Goal: Task Accomplishment & Management: Use online tool/utility

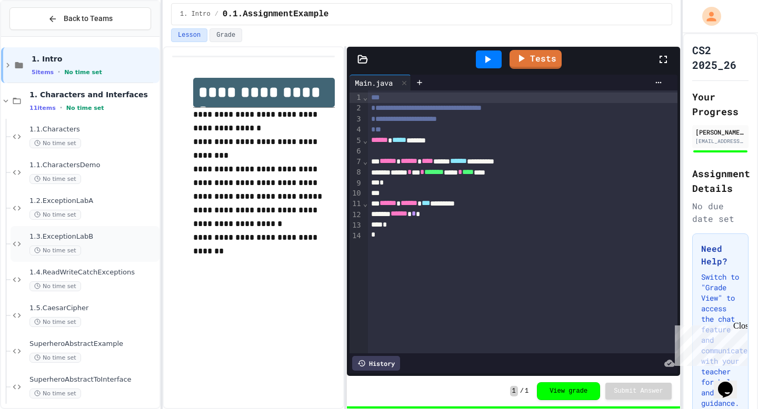
scroll to position [222, 0]
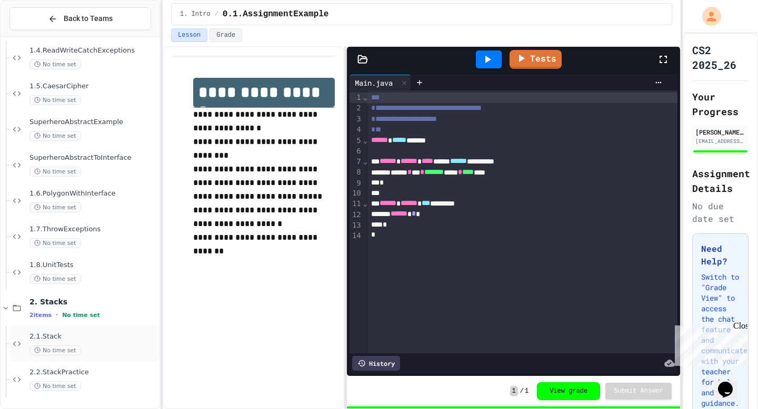
click at [95, 342] on div "2.1.Stack No time set" at bounding box center [93, 343] width 128 height 23
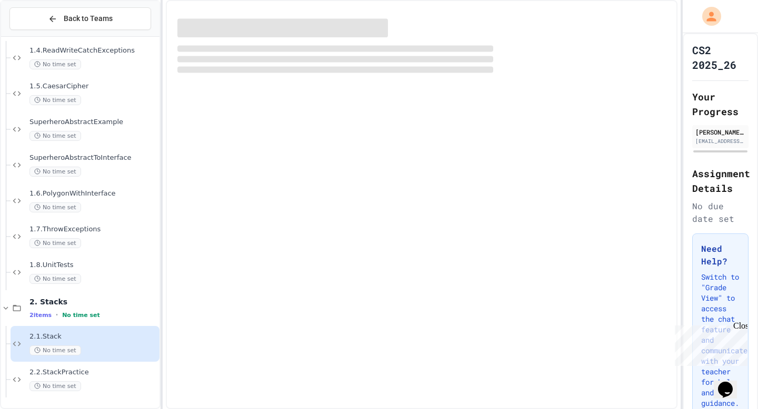
scroll to position [209, 0]
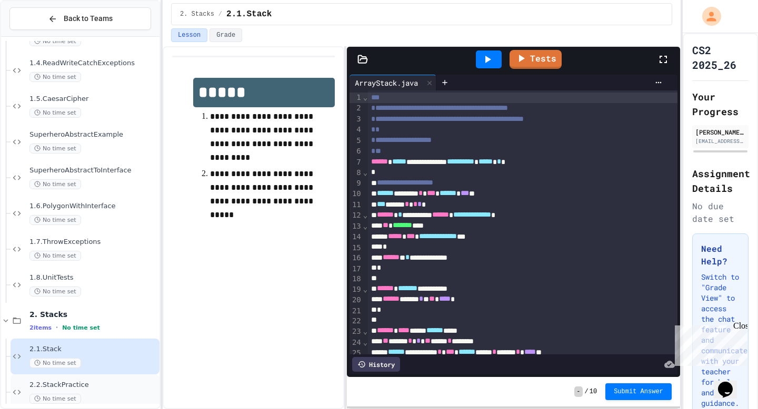
click at [92, 381] on span "2.2.StackPractice" at bounding box center [93, 385] width 128 height 9
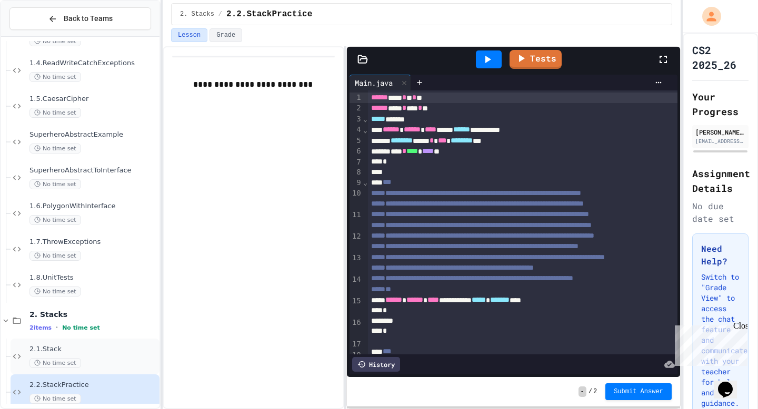
click at [124, 348] on span "2.1.Stack" at bounding box center [93, 349] width 128 height 9
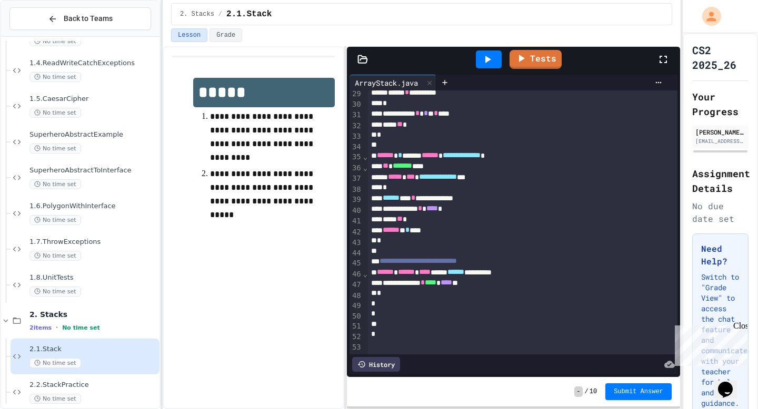
scroll to position [284, 0]
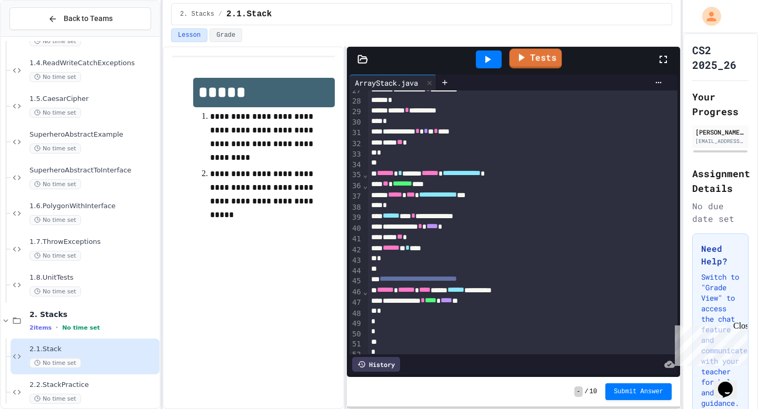
click at [534, 56] on link "Tests" at bounding box center [535, 58] width 53 height 20
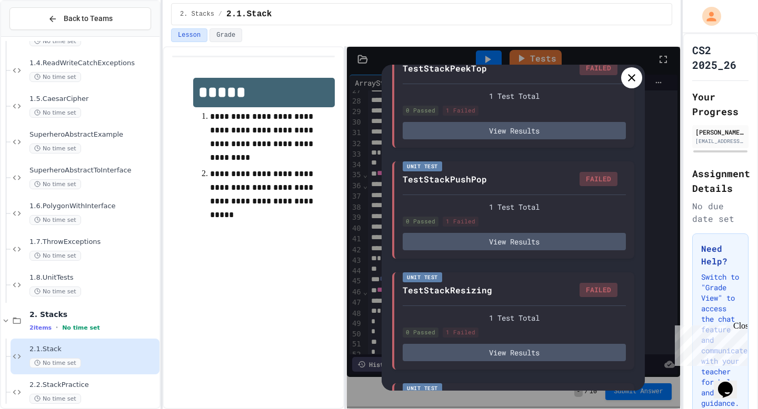
scroll to position [45, 0]
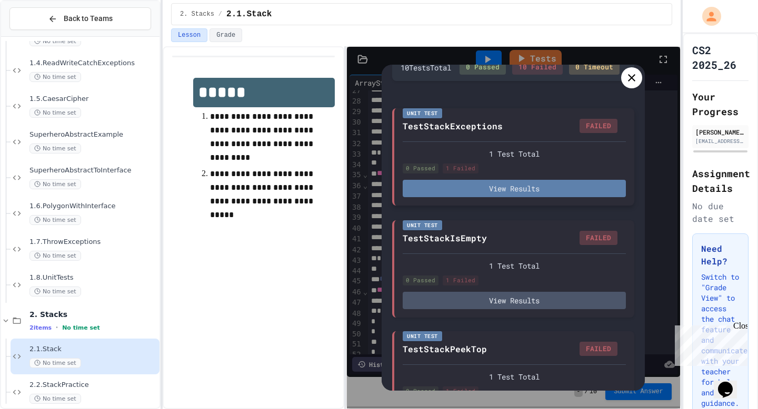
click at [523, 197] on button "View Results" at bounding box center [513, 188] width 223 height 17
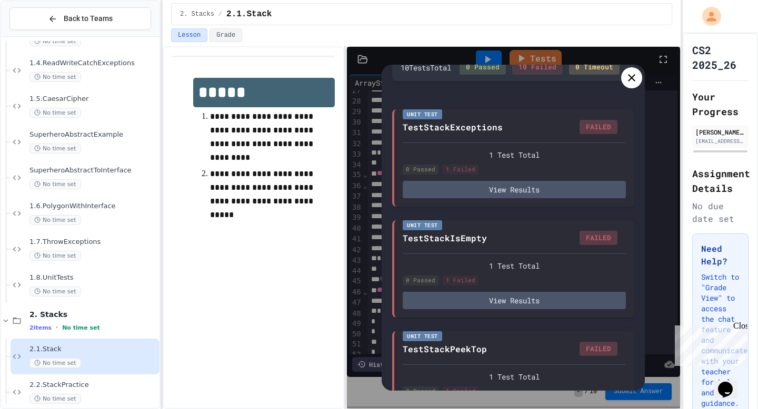
click at [630, 76] on icon at bounding box center [631, 77] width 7 height 7
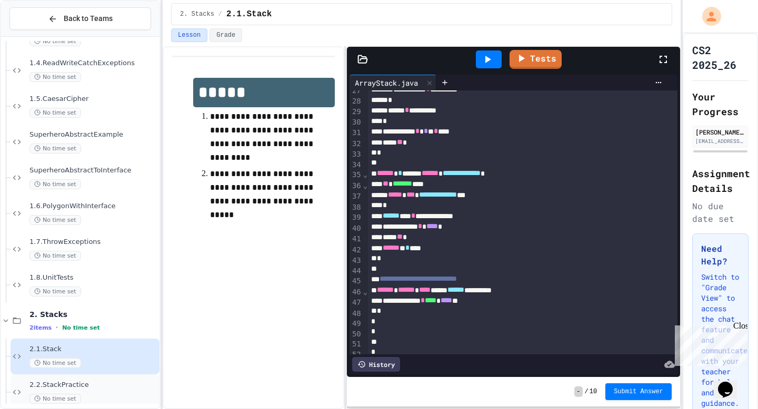
click at [103, 398] on div "No time set" at bounding box center [93, 399] width 128 height 10
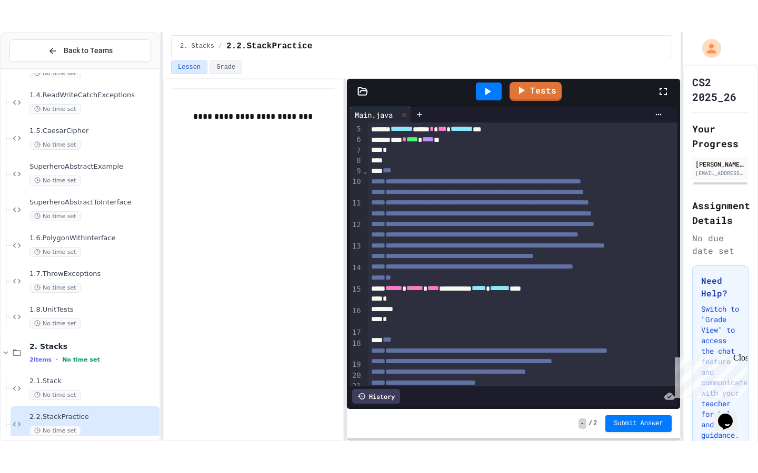
scroll to position [59, 0]
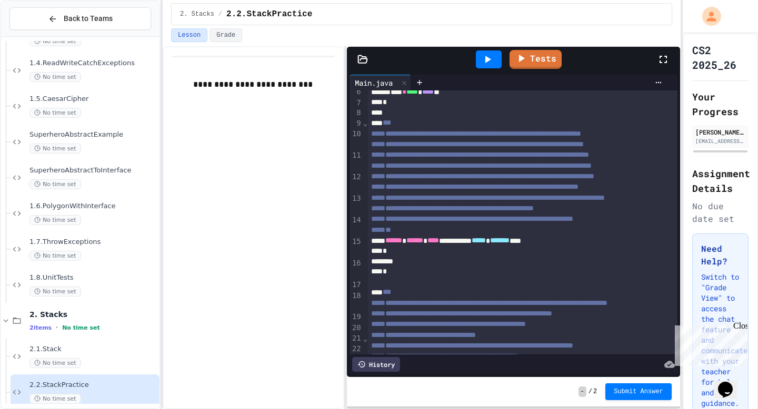
click at [660, 64] on icon at bounding box center [663, 59] width 13 height 13
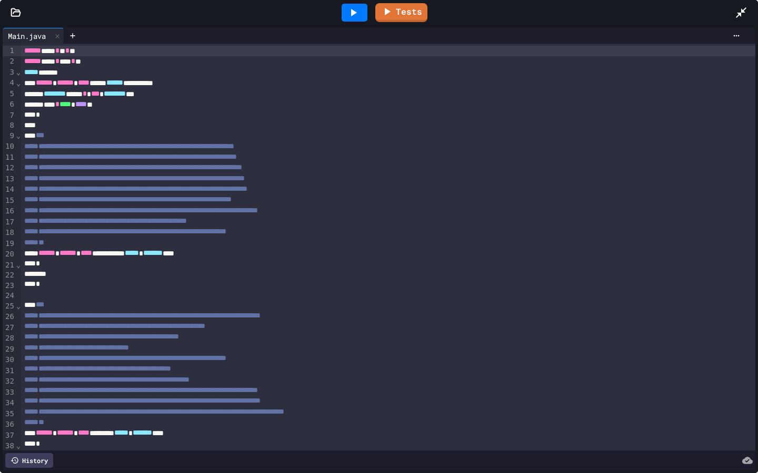
scroll to position [36, 0]
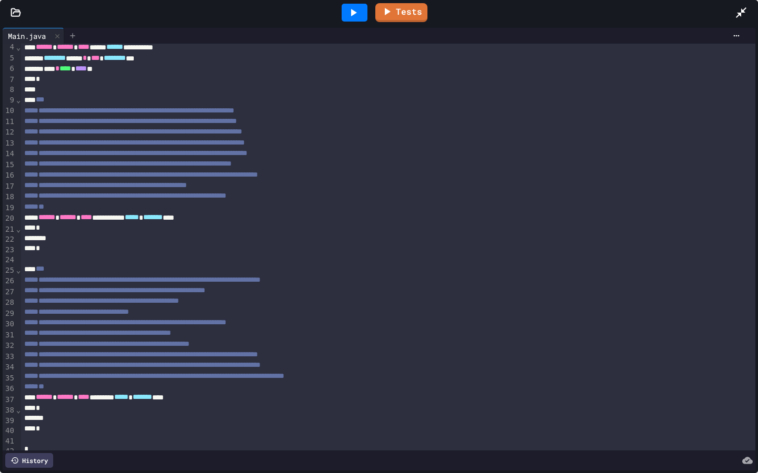
click at [75, 31] on div at bounding box center [72, 36] width 17 height 16
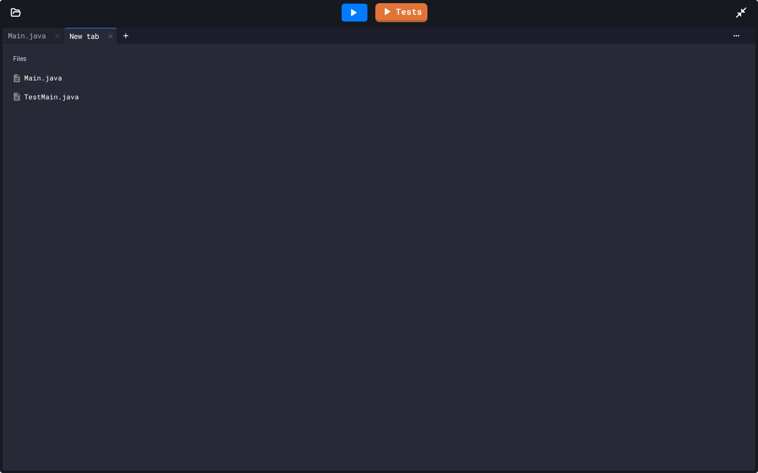
click at [104, 37] on div "New tab" at bounding box center [84, 36] width 40 height 11
click at [110, 37] on icon at bounding box center [110, 36] width 7 height 7
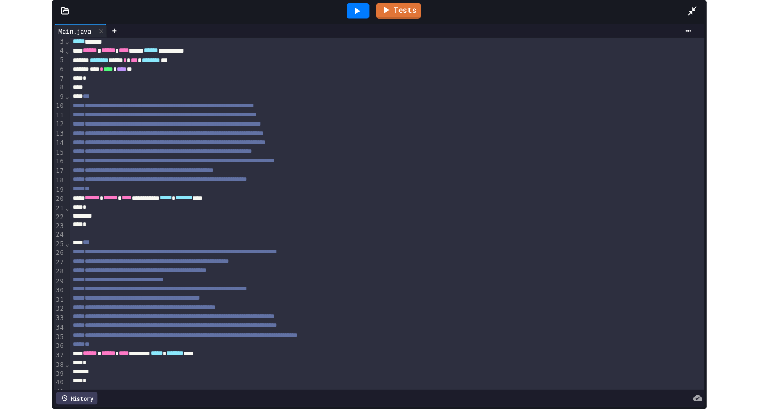
scroll to position [15, 0]
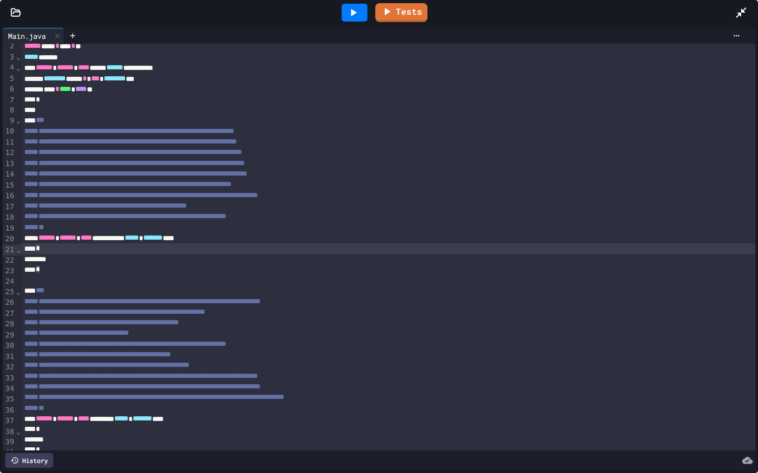
click at [155, 247] on div "*" at bounding box center [388, 249] width 734 height 11
click at [40, 251] on span "*" at bounding box center [38, 248] width 4 height 7
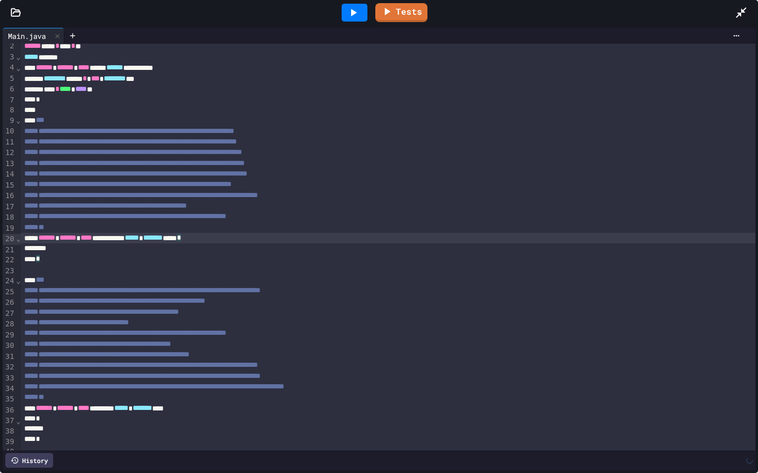
click at [136, 252] on div at bounding box center [388, 249] width 734 height 11
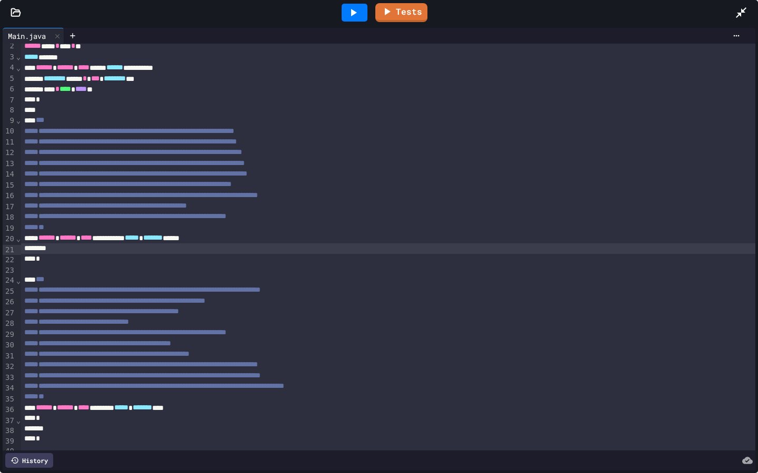
click at [736, 14] on icon at bounding box center [740, 12] width 13 height 13
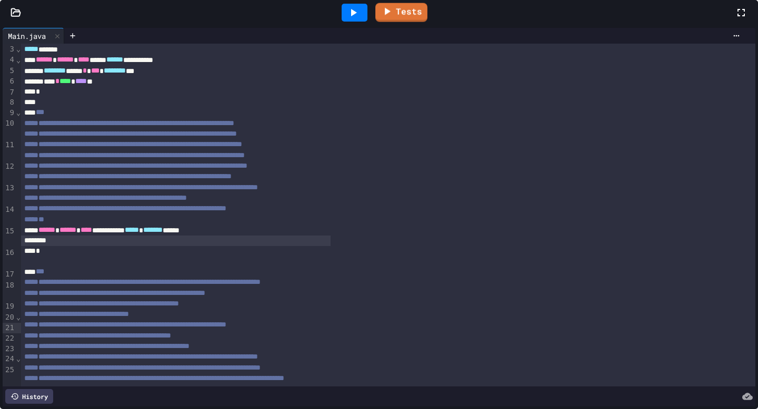
scroll to position [279, 0]
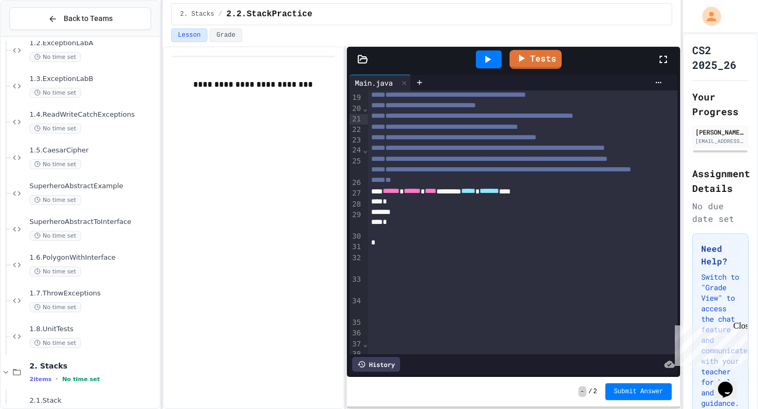
click at [497, 37] on div at bounding box center [522, 32] width 309 height 11
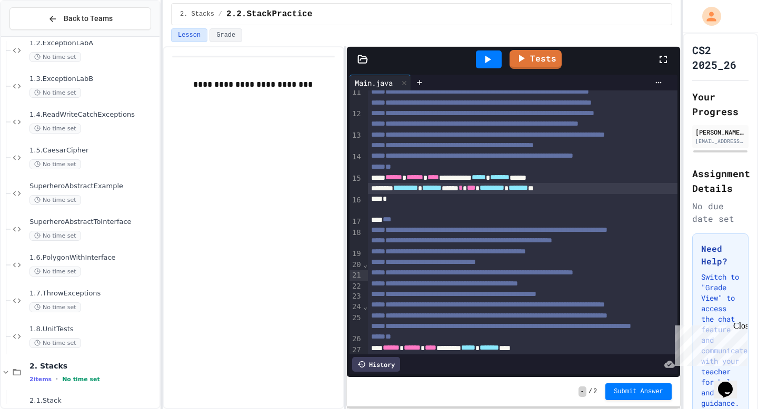
scroll to position [124, 0]
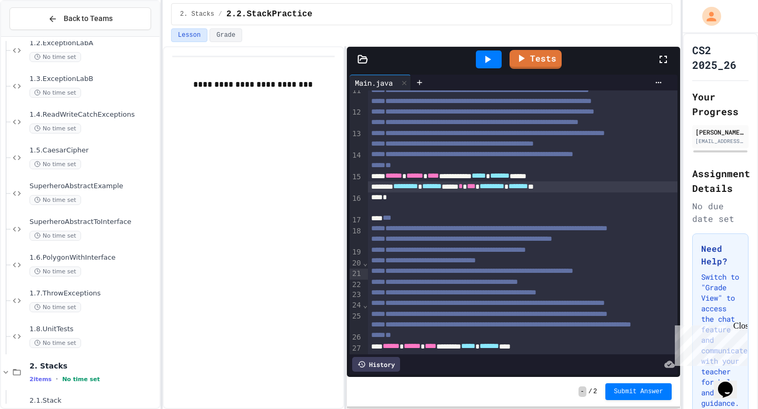
click at [614, 192] on div "********* * ******* ***** * *** ********* * ******* **" at bounding box center [522, 186] width 309 height 11
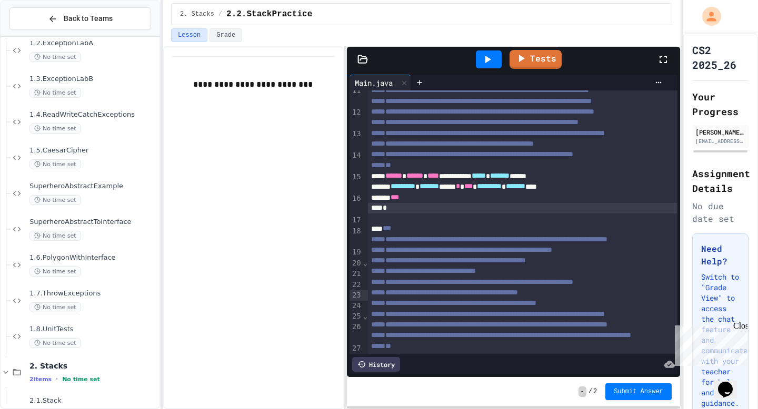
click at [530, 192] on div "********* * ******* ***** * *** ********* * ******* ****" at bounding box center [522, 186] width 309 height 11
click at [522, 203] on div "***" at bounding box center [522, 198] width 309 height 11
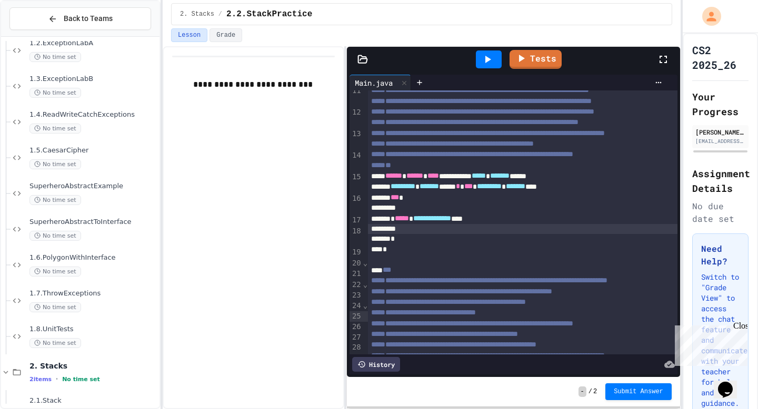
click at [467, 214] on div at bounding box center [522, 208] width 309 height 11
click at [623, 192] on div "********* * ******* ***** * *** ********* * ******* ****" at bounding box center [522, 186] width 309 height 11
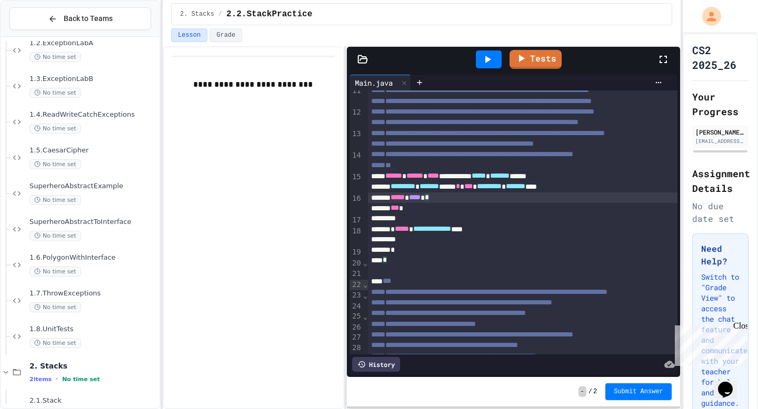
click at [507, 256] on div "*" at bounding box center [522, 250] width 309 height 11
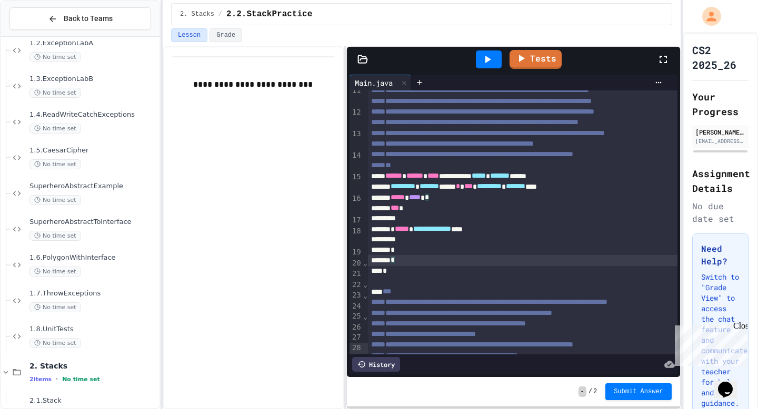
scroll to position [131, 0]
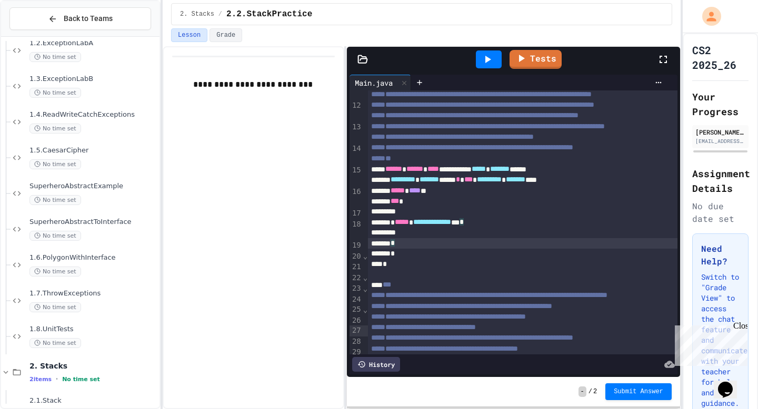
click at [401, 249] on div "*" at bounding box center [522, 243] width 309 height 11
click at [400, 228] on div "**********" at bounding box center [522, 222] width 309 height 11
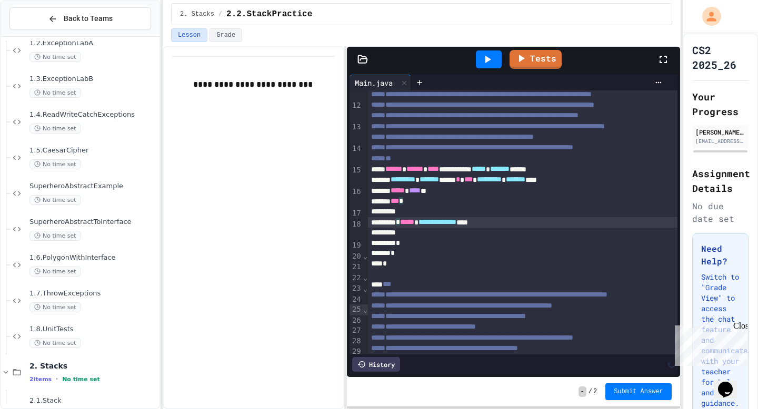
click at [400, 207] on div "*** *" at bounding box center [522, 201] width 309 height 11
click at [412, 217] on div at bounding box center [522, 212] width 309 height 11
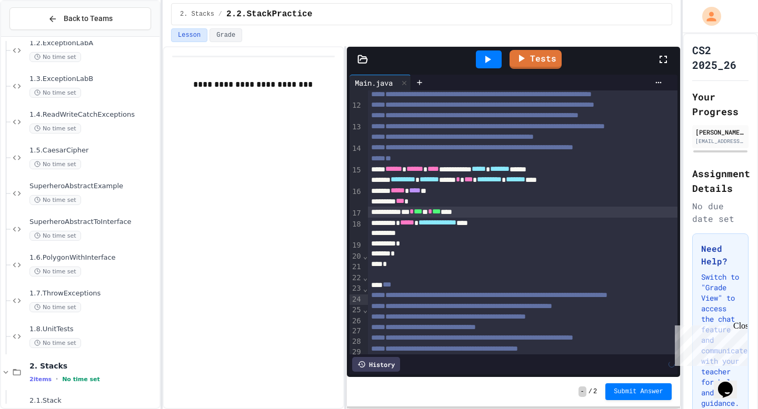
scroll to position [164, 0]
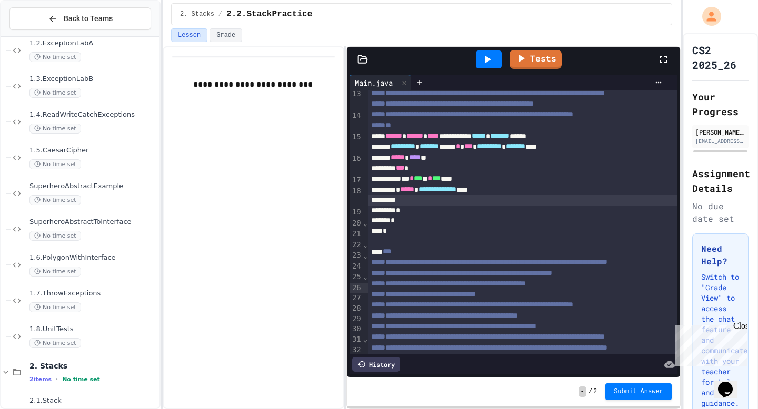
click at [440, 206] on div at bounding box center [522, 200] width 309 height 11
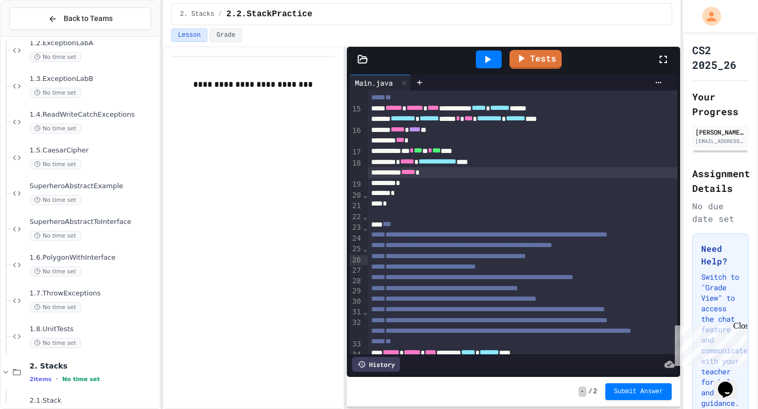
click at [486, 57] on icon at bounding box center [488, 59] width 6 height 7
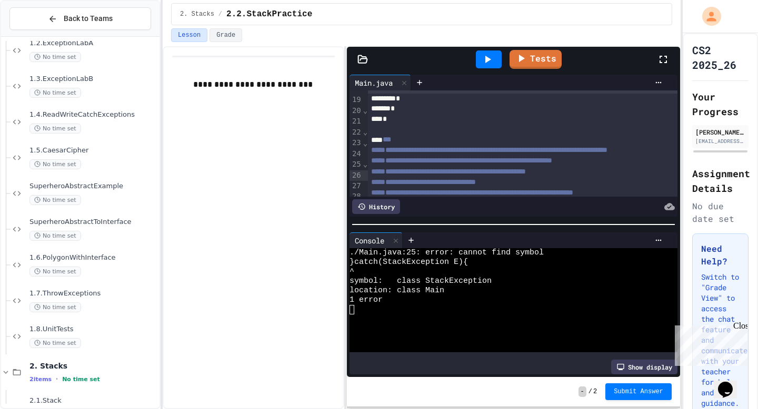
scroll to position [278, 0]
click at [518, 82] on div "**********" at bounding box center [522, 76] width 309 height 11
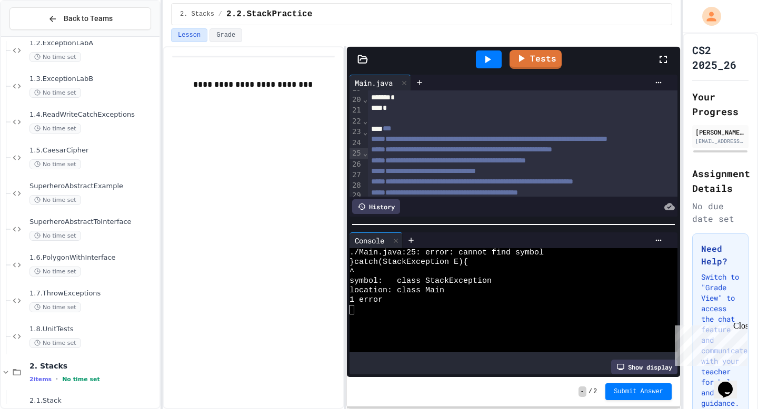
scroll to position [287, 0]
click at [446, 40] on div "***** * **** **" at bounding box center [522, 34] width 309 height 11
drag, startPoint x: 435, startPoint y: 134, endPoint x: 375, endPoint y: 134, distance: 60.0
click at [375, 51] on div "*** *" at bounding box center [522, 45] width 309 height 11
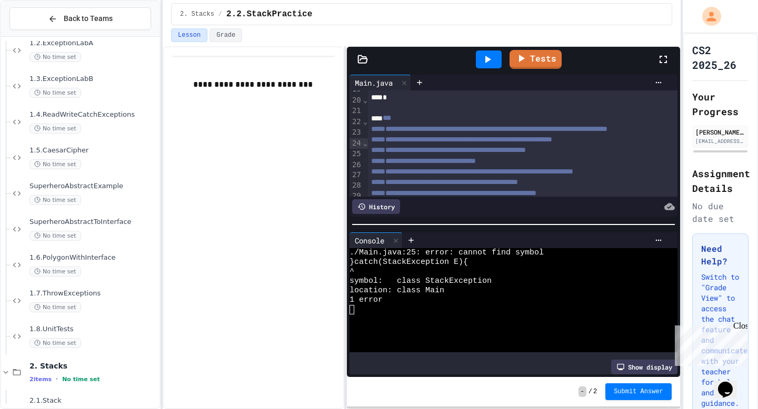
drag, startPoint x: 532, startPoint y: 142, endPoint x: 344, endPoint y: 141, distance: 188.3
click at [344, 141] on div "**********" at bounding box center [422, 227] width 518 height 363
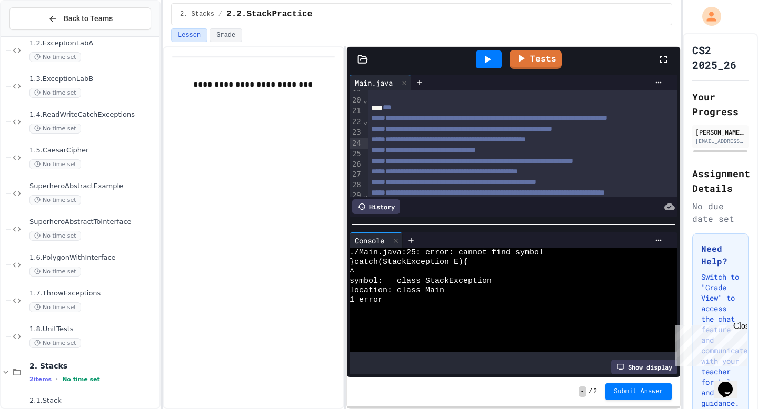
drag, startPoint x: 458, startPoint y: 144, endPoint x: 331, endPoint y: 144, distance: 126.8
click at [331, 144] on div "**********" at bounding box center [422, 227] width 518 height 363
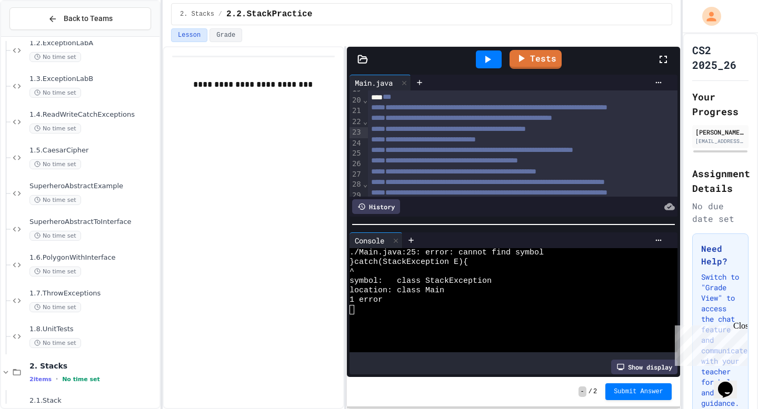
drag, startPoint x: 419, startPoint y: 145, endPoint x: 321, endPoint y: 138, distance: 98.6
click at [321, 138] on div "**********" at bounding box center [422, 227] width 518 height 363
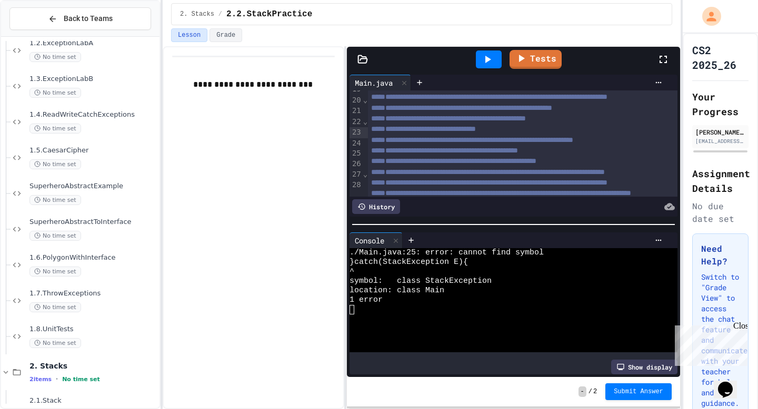
click at [485, 63] on icon at bounding box center [487, 59] width 13 height 13
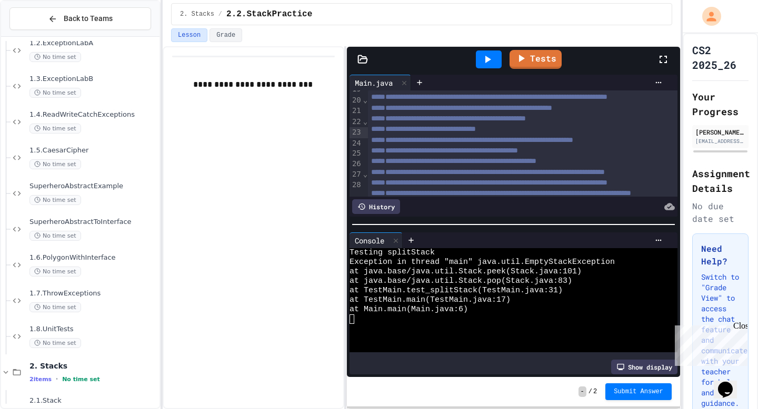
click at [432, 61] on div "*" at bounding box center [522, 56] width 309 height 11
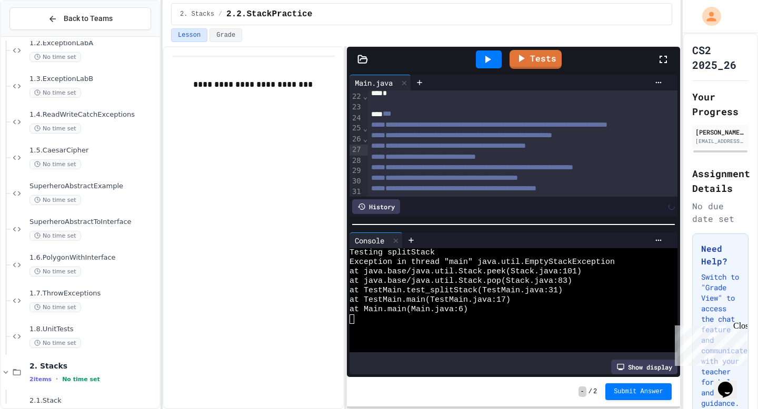
scroll to position [333, 0]
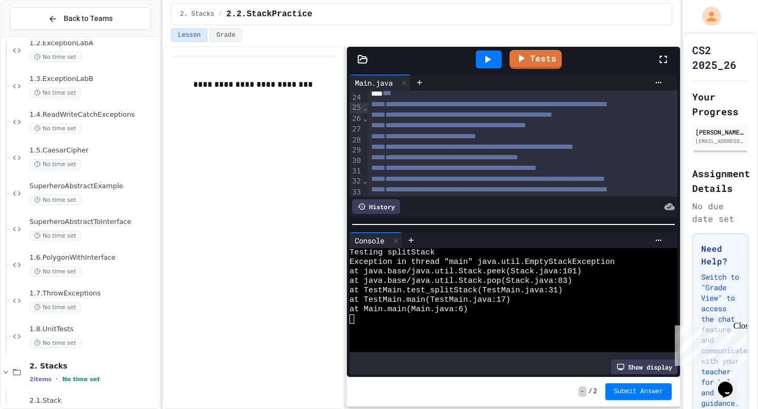
drag, startPoint x: 428, startPoint y: 152, endPoint x: 401, endPoint y: 107, distance: 52.9
click at [401, 107] on div "**********" at bounding box center [522, 24] width 309 height 534
click at [413, 68] on div "*" at bounding box center [522, 63] width 309 height 11
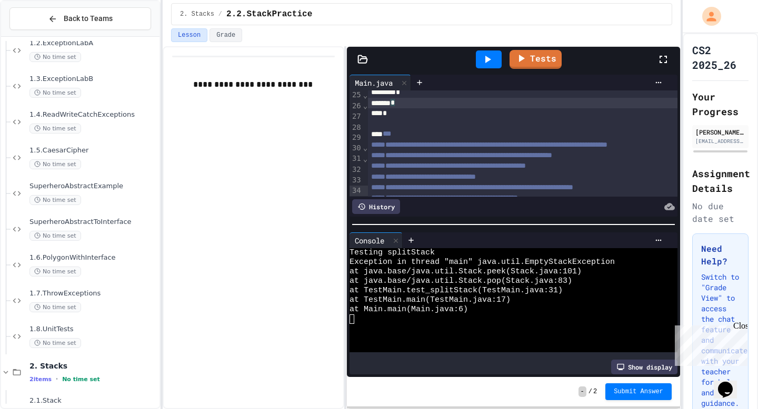
scroll to position [340, 0]
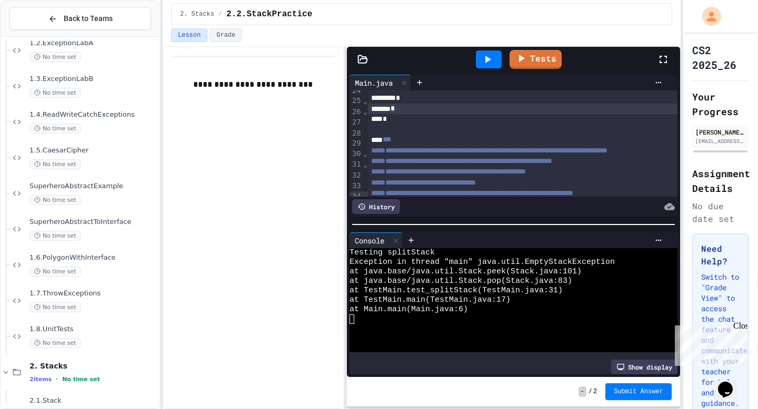
click at [479, 82] on div "** **** * *** *** * * **" at bounding box center [522, 77] width 309 height 11
click at [486, 56] on icon at bounding box center [487, 59] width 13 height 13
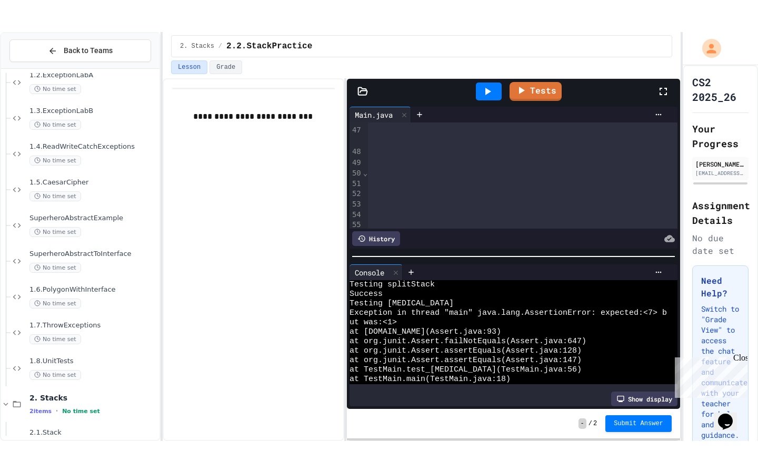
scroll to position [619, 0]
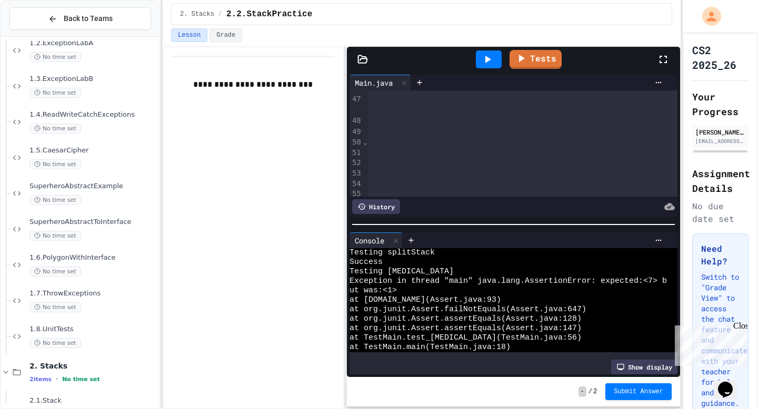
click at [663, 66] on div at bounding box center [668, 59] width 23 height 28
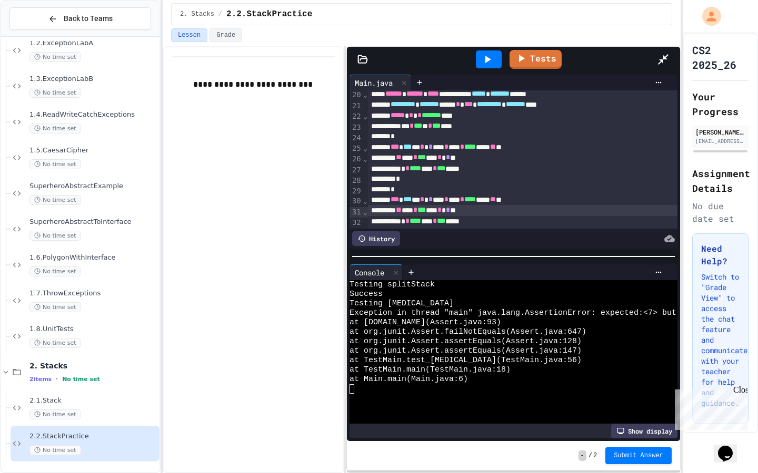
scroll to position [204, 0]
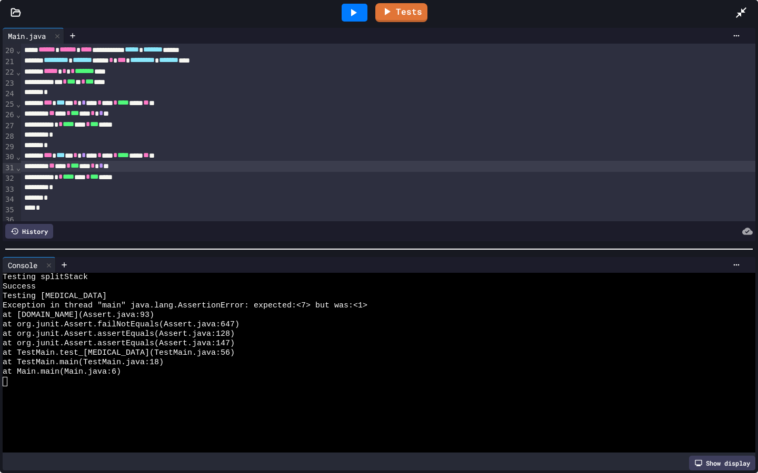
click at [381, 185] on div "*" at bounding box center [388, 188] width 734 height 11
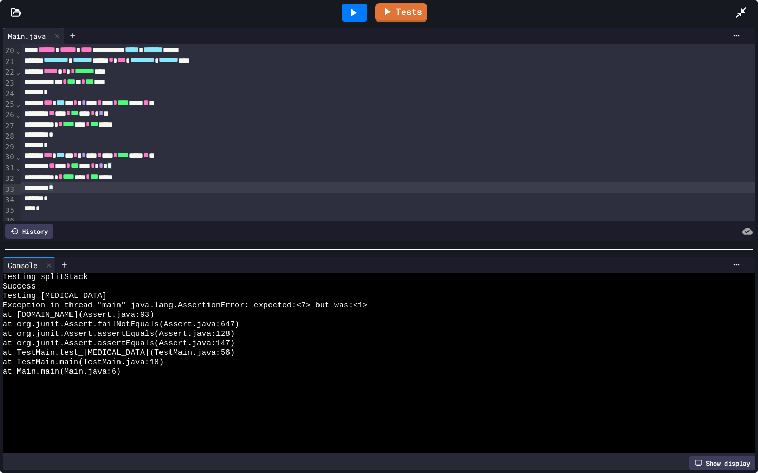
click at [354, 200] on div "*" at bounding box center [388, 199] width 734 height 11
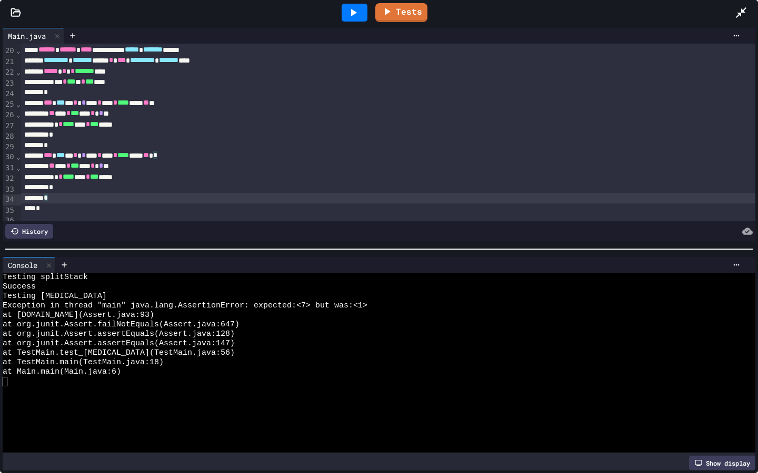
click at [338, 212] on div "*" at bounding box center [388, 209] width 734 height 11
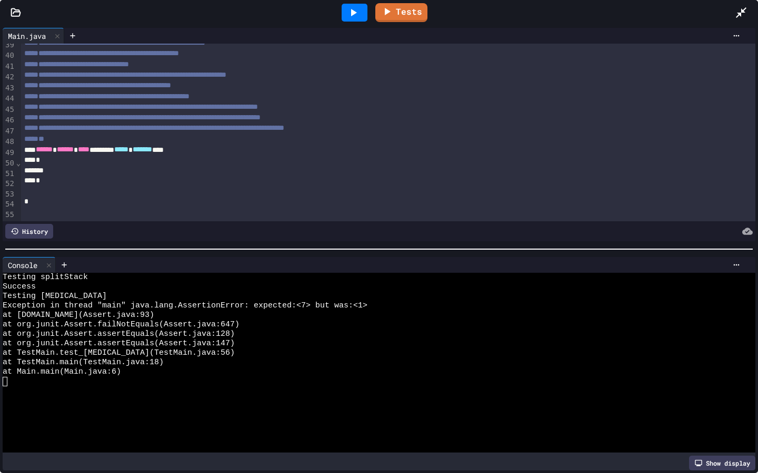
scroll to position [410, 0]
click at [166, 177] on div at bounding box center [388, 172] width 734 height 11
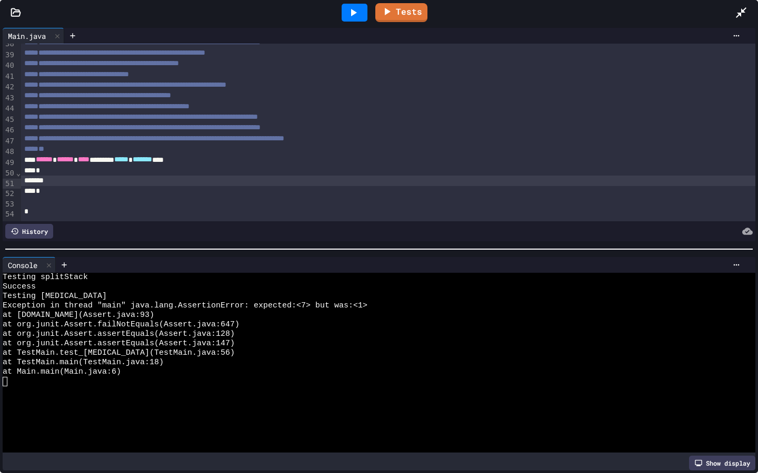
scroll to position [399, 0]
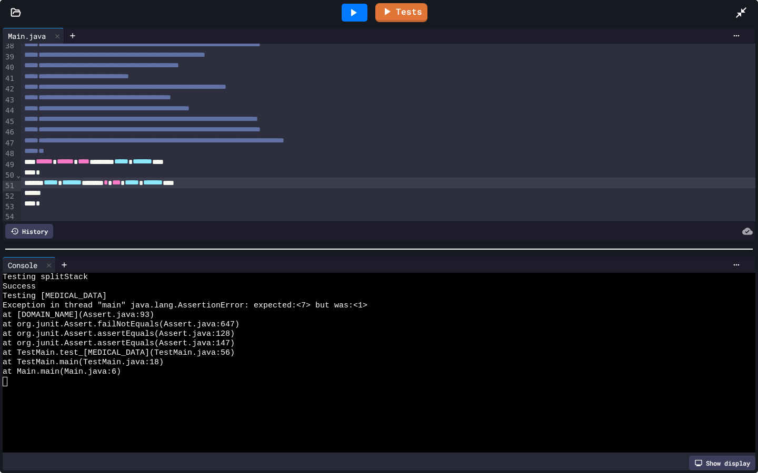
click at [57, 183] on span "*****" at bounding box center [51, 182] width 14 height 7
click at [58, 195] on div at bounding box center [388, 193] width 734 height 11
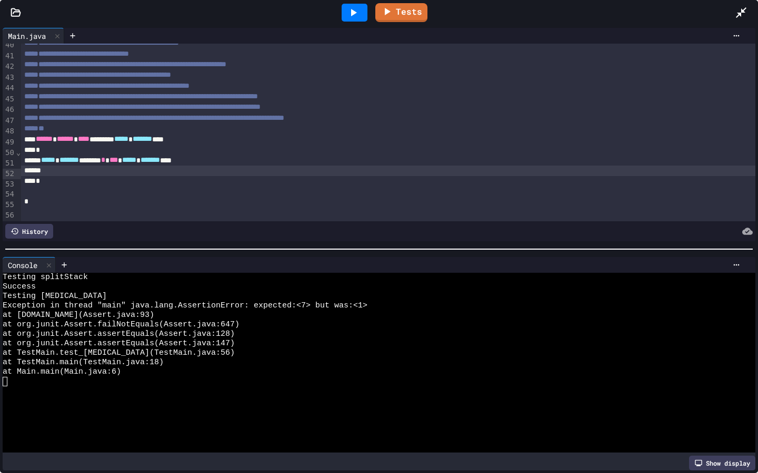
scroll to position [422, 0]
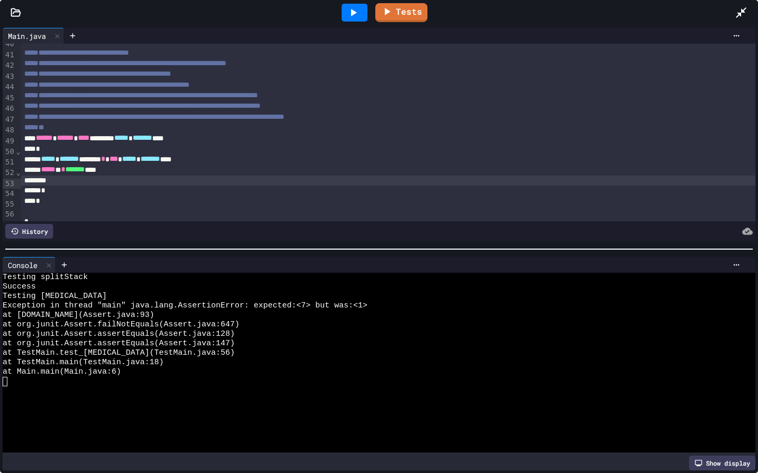
click at [78, 173] on div "***** ** * ******* ****" at bounding box center [388, 170] width 734 height 11
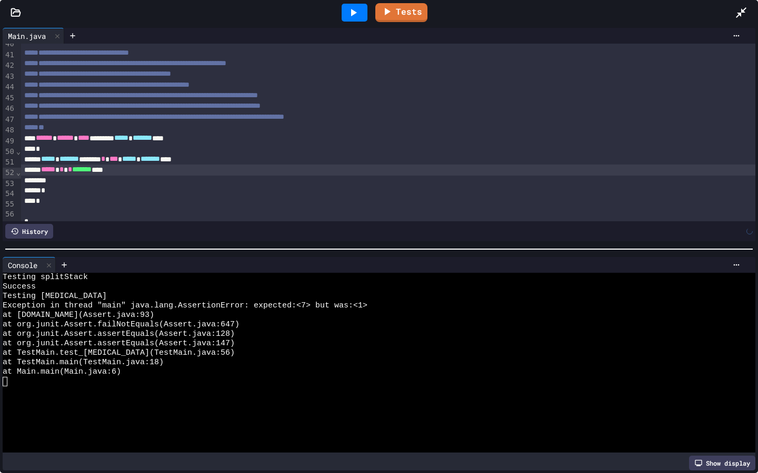
click at [89, 185] on div at bounding box center [388, 181] width 734 height 11
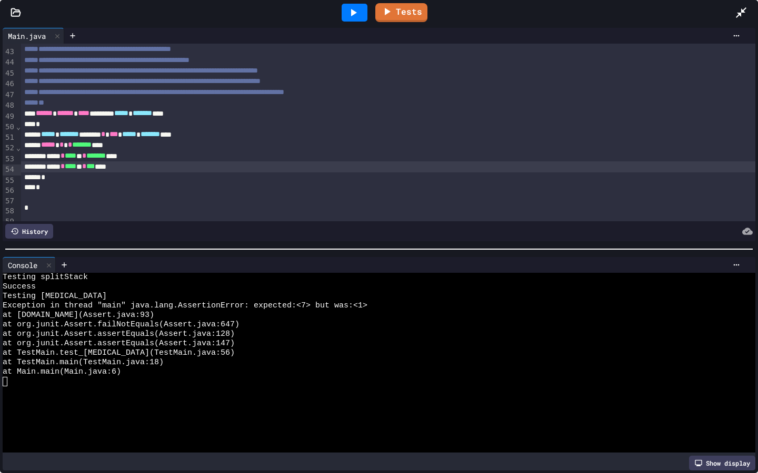
scroll to position [455, 0]
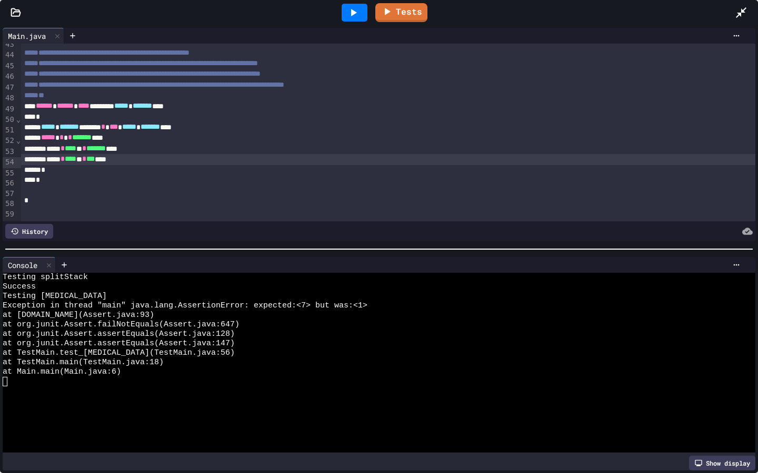
click at [96, 173] on div "*" at bounding box center [388, 170] width 734 height 11
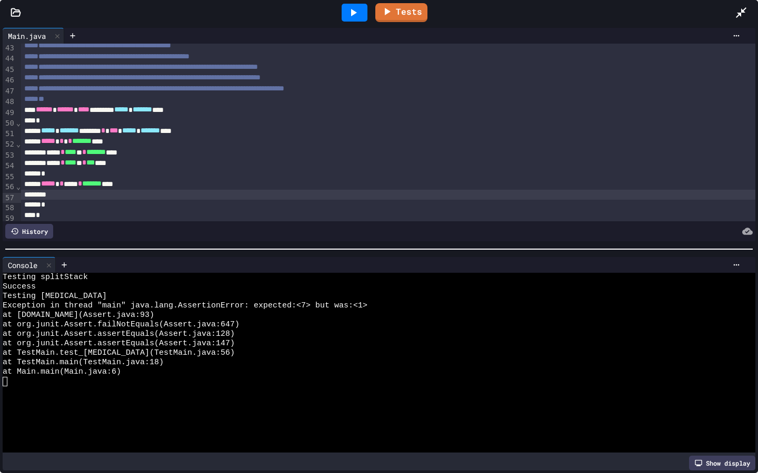
scroll to position [486, 0]
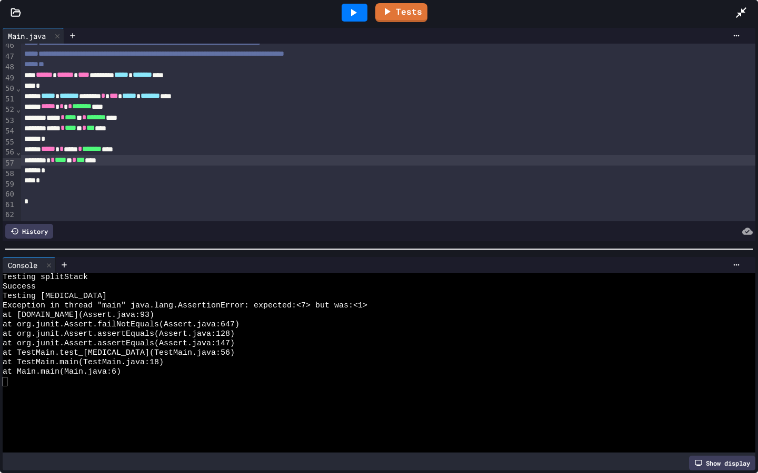
click at [76, 163] on span "*" at bounding box center [74, 159] width 4 height 7
click at [347, 13] on div at bounding box center [354, 13] width 26 height 18
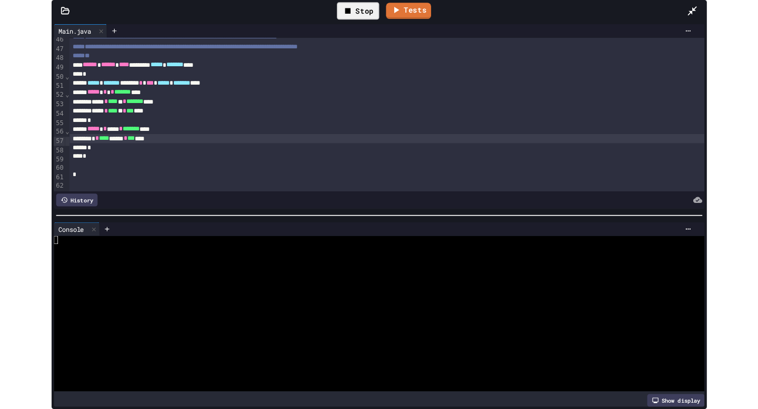
scroll to position [487, 0]
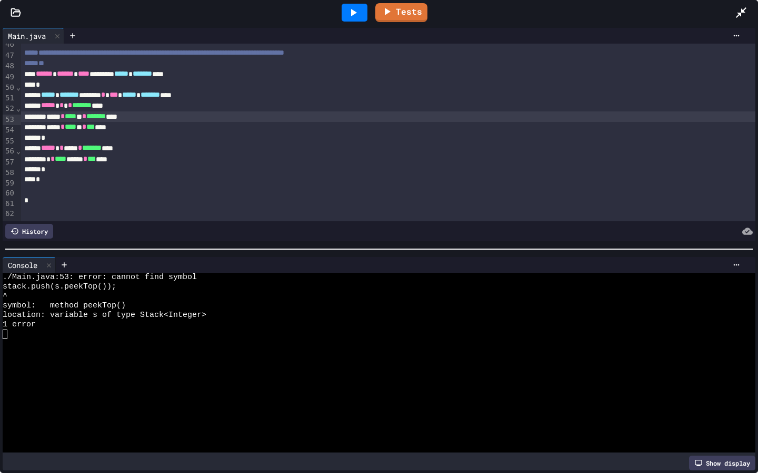
click at [106, 118] on span "*******" at bounding box center [95, 116] width 19 height 7
click at [154, 118] on div "***** * **** ** * ******* ****" at bounding box center [388, 117] width 734 height 11
click at [106, 118] on span "*******" at bounding box center [95, 116] width 19 height 7
click at [355, 14] on icon at bounding box center [353, 12] width 13 height 13
click at [739, 17] on icon at bounding box center [740, 12] width 13 height 13
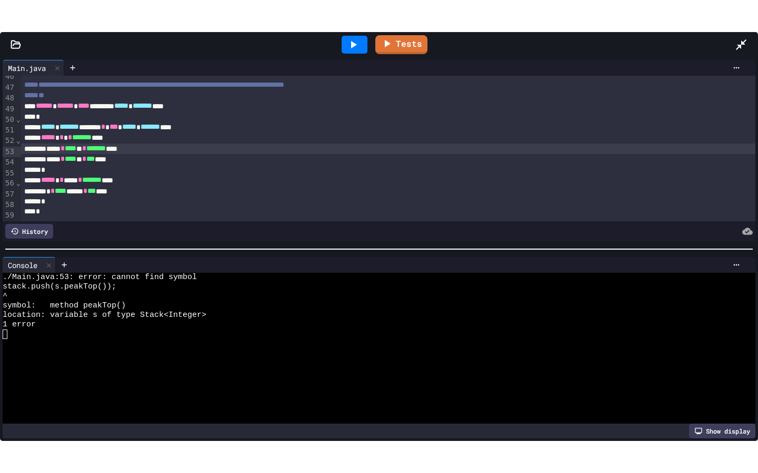
scroll to position [605, 0]
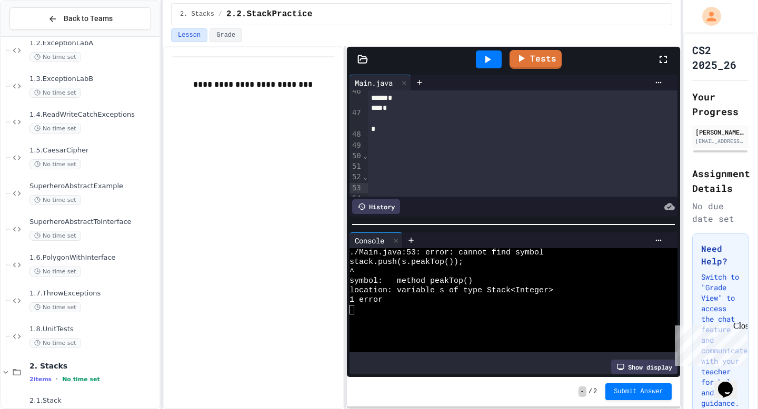
click at [665, 53] on icon at bounding box center [663, 59] width 13 height 13
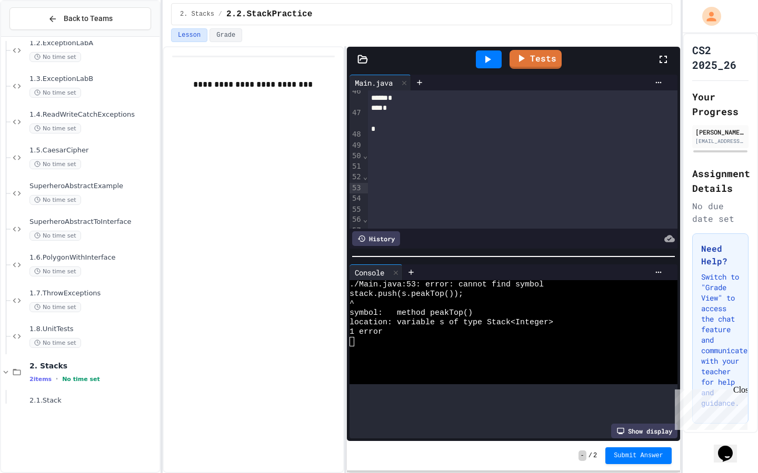
scroll to position [487, 0]
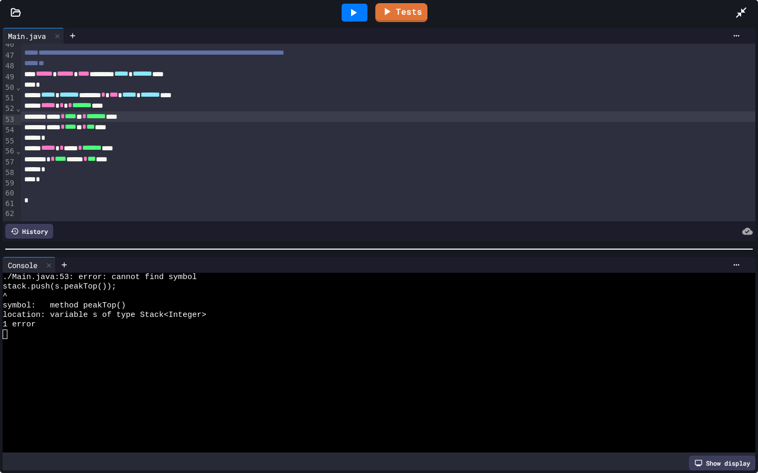
click at [106, 118] on span "*******" at bounding box center [95, 116] width 19 height 7
click at [157, 118] on div "***** * **** ** * ******* ****" at bounding box center [388, 117] width 734 height 11
click at [352, 12] on icon at bounding box center [354, 12] width 6 height 7
click at [145, 109] on div "***** * * * * ******* ****" at bounding box center [388, 105] width 734 height 11
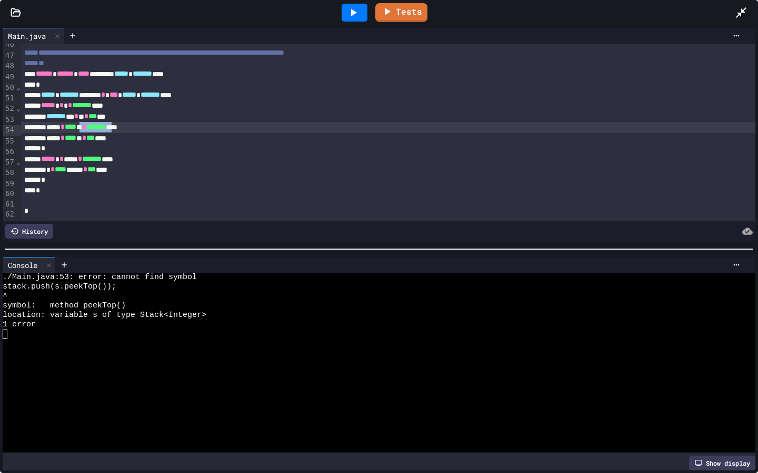
drag, startPoint x: 158, startPoint y: 129, endPoint x: 109, endPoint y: 132, distance: 49.0
click at [109, 132] on div "***** * **** ** * ******* ****" at bounding box center [388, 127] width 734 height 11
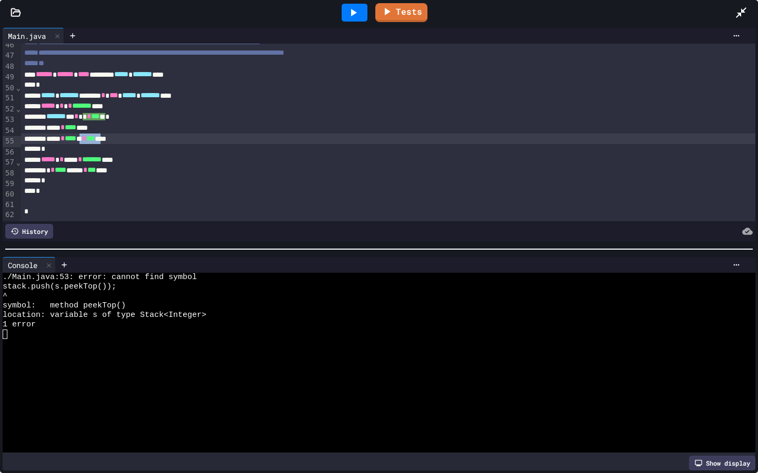
drag, startPoint x: 140, startPoint y: 140, endPoint x: 109, endPoint y: 139, distance: 30.5
click at [109, 139] on div "***** * **** ** * *** ****" at bounding box center [388, 139] width 734 height 11
click at [352, 16] on icon at bounding box center [353, 12] width 13 height 13
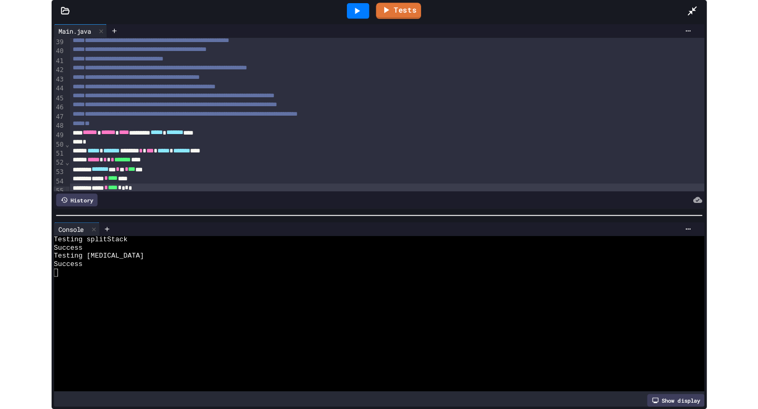
scroll to position [497, 0]
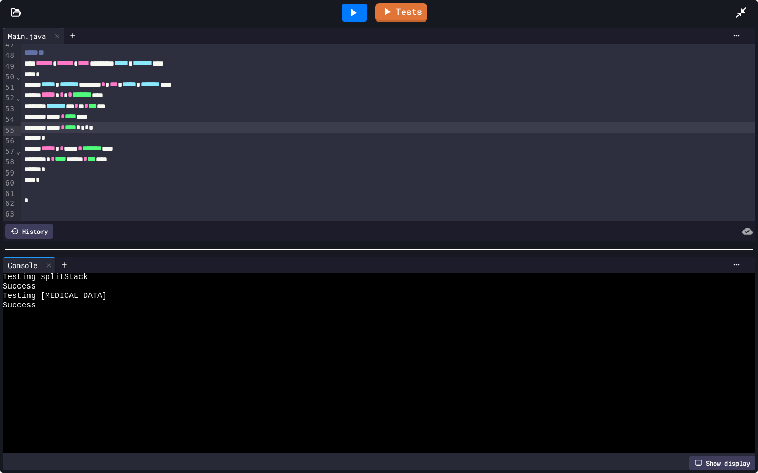
click at [737, 5] on div at bounding box center [745, 12] width 23 height 28
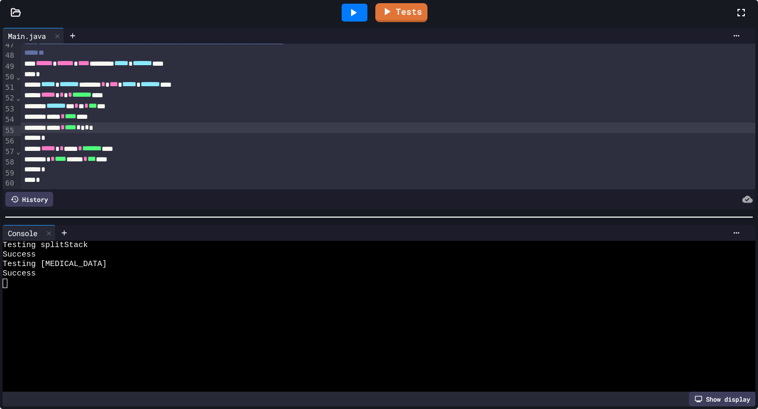
scroll to position [627, 0]
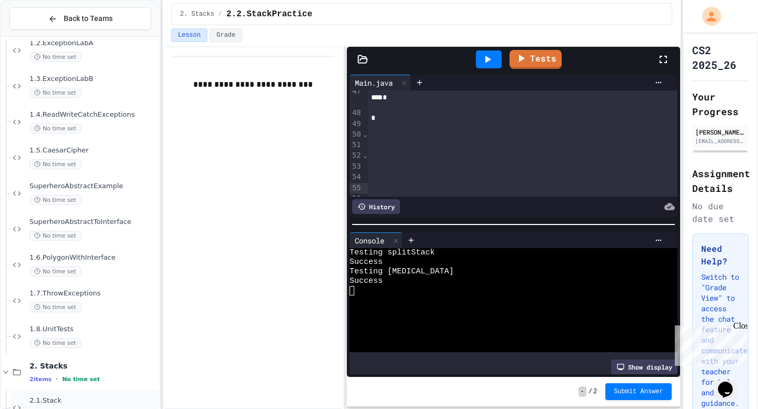
click at [71, 396] on div "2.1.Stack No time set" at bounding box center [85, 408] width 149 height 36
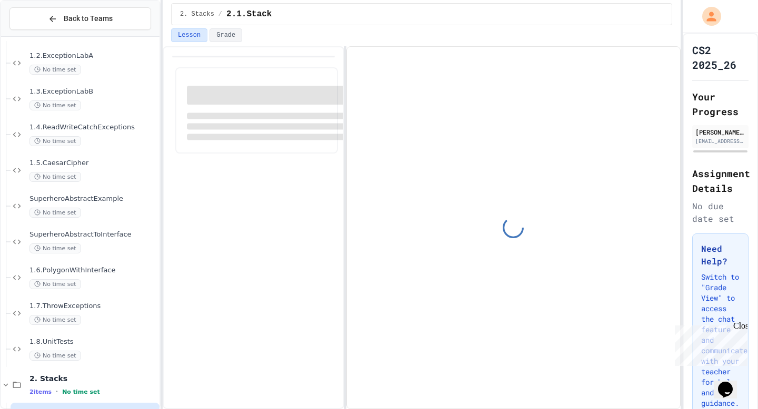
scroll to position [158, 0]
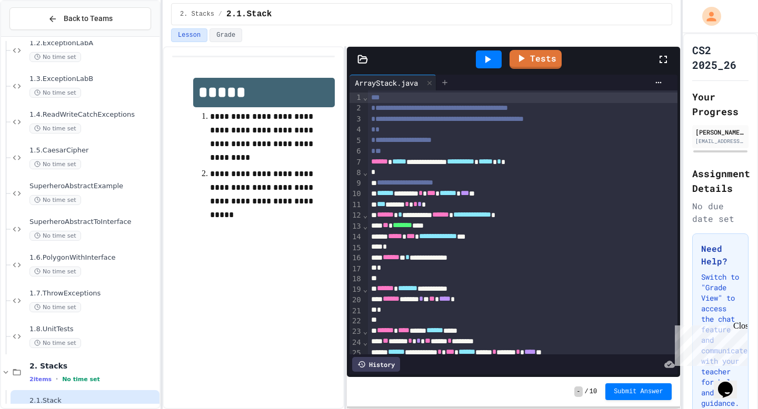
click at [450, 78] on div at bounding box center [444, 83] width 17 height 16
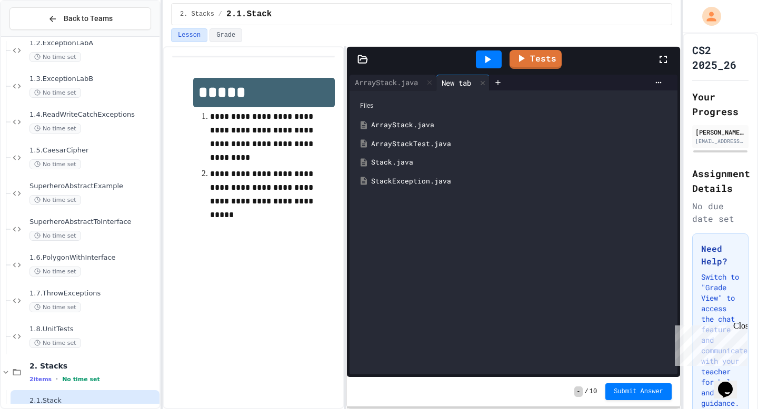
click at [434, 142] on div "ArrayStackTest.java" at bounding box center [521, 144] width 300 height 11
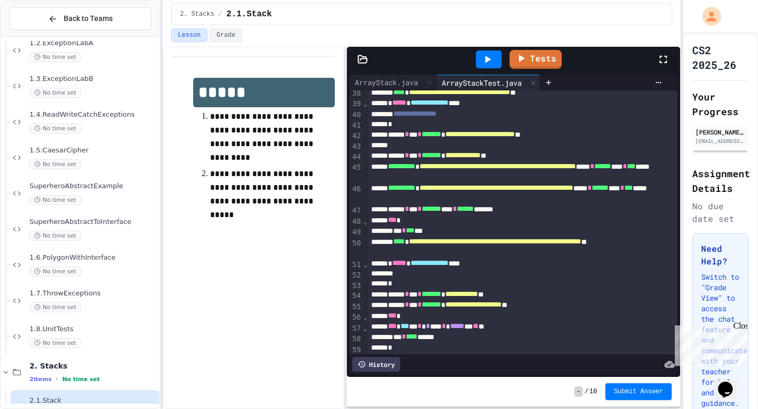
scroll to position [518, 0]
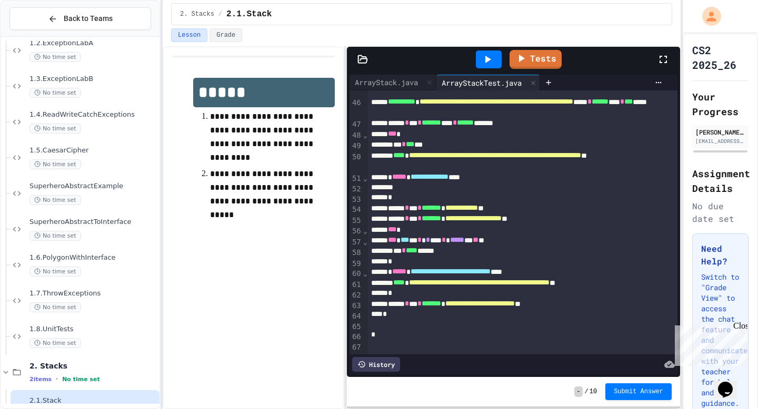
click at [484, 59] on icon at bounding box center [487, 59] width 13 height 13
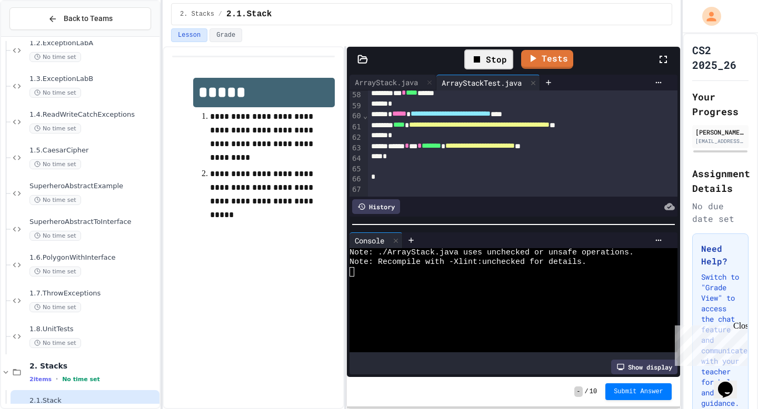
scroll to position [19, 0]
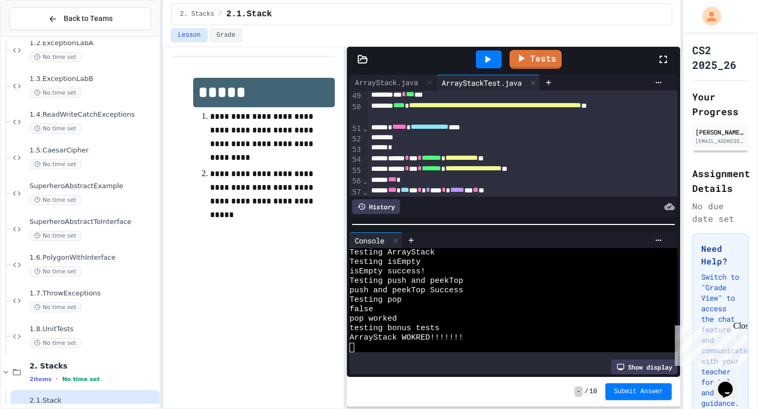
click at [482, 372] on div "**********" at bounding box center [513, 224] width 333 height 305
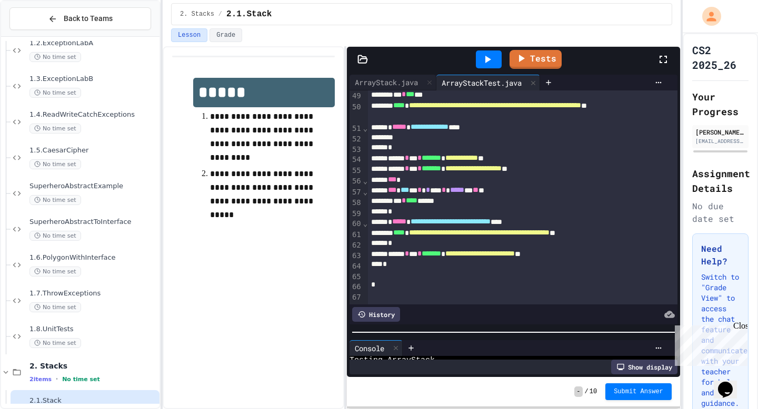
scroll to position [114, 0]
click at [390, 87] on div "ArrayStack.java" at bounding box center [386, 82] width 74 height 11
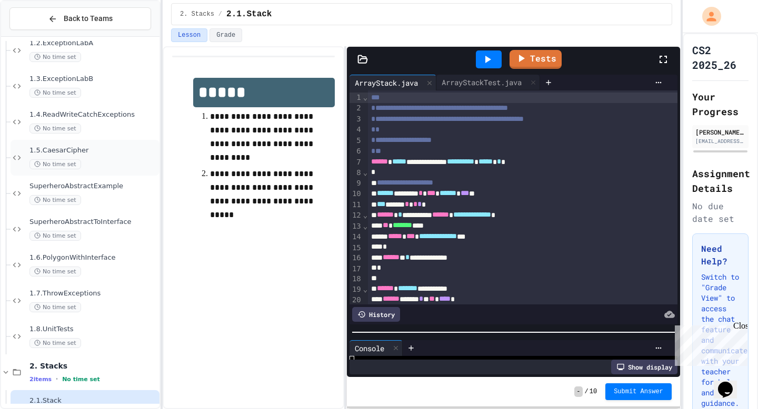
scroll to position [222, 0]
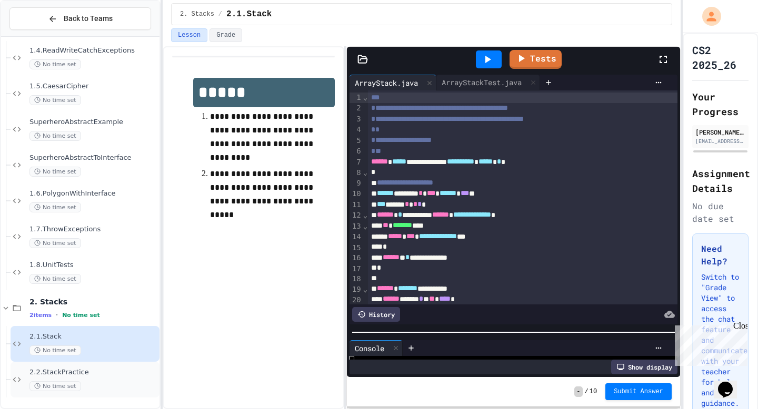
click at [106, 385] on div "No time set" at bounding box center [93, 386] width 128 height 10
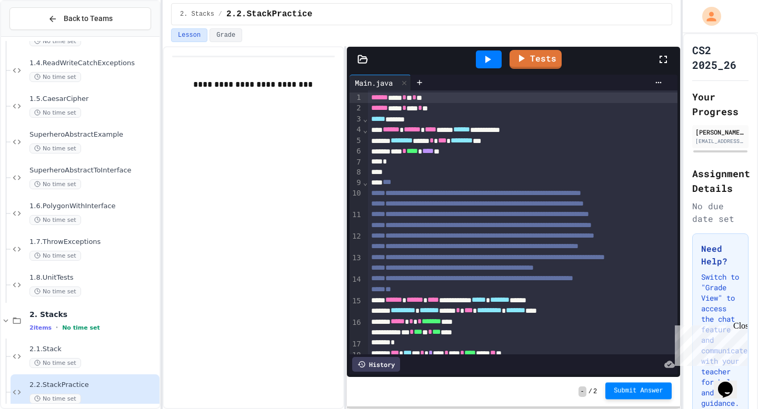
click at [654, 390] on span "Submit Answer" at bounding box center [637, 391] width 49 height 8
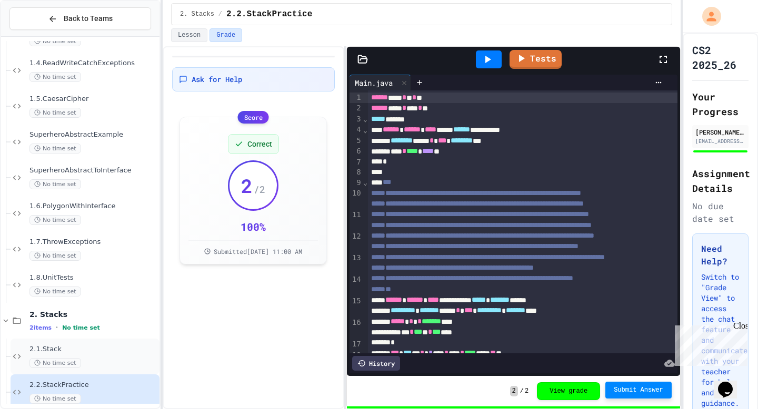
click at [116, 354] on div "2.1.Stack No time set" at bounding box center [93, 356] width 128 height 23
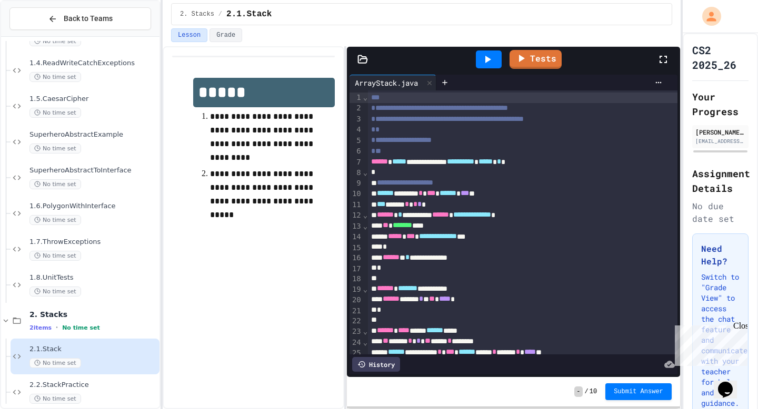
click at [739, 327] on div "Close" at bounding box center [739, 327] width 13 height 13
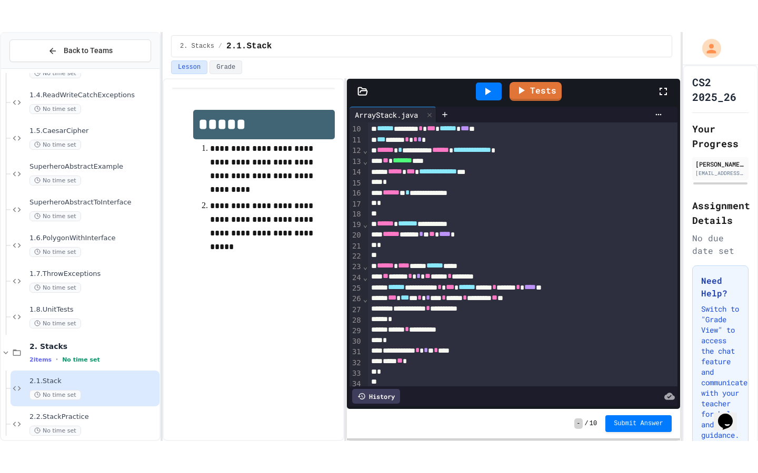
scroll to position [302, 0]
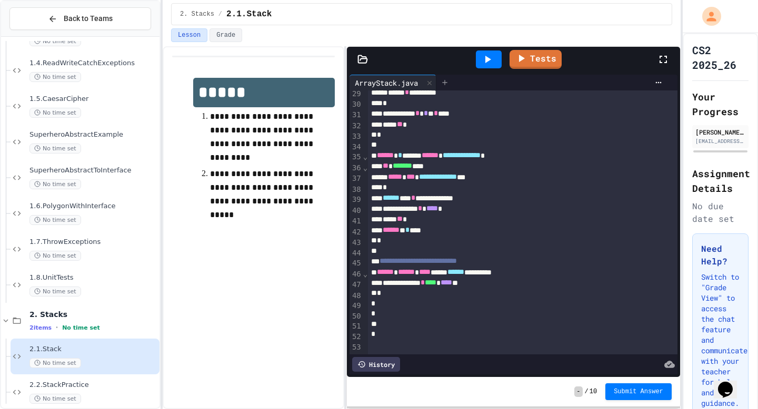
click at [447, 82] on icon at bounding box center [444, 82] width 5 height 5
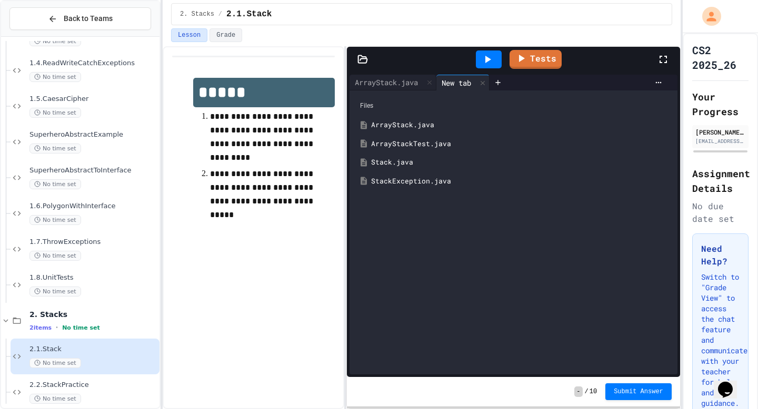
click at [433, 145] on div "ArrayStackTest.java" at bounding box center [521, 144] width 300 height 11
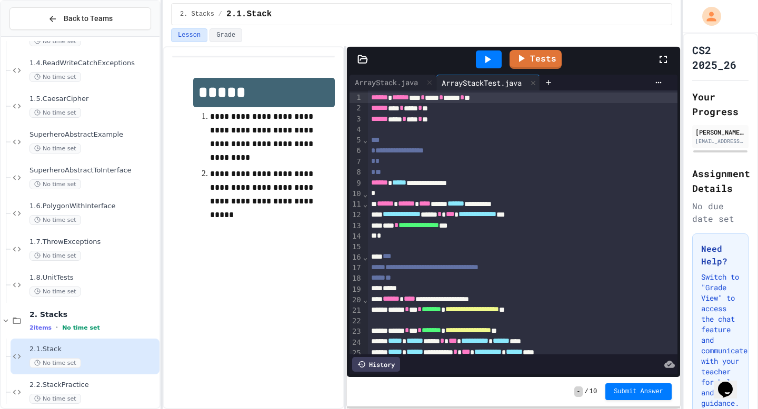
click at [661, 59] on icon at bounding box center [663, 59] width 13 height 13
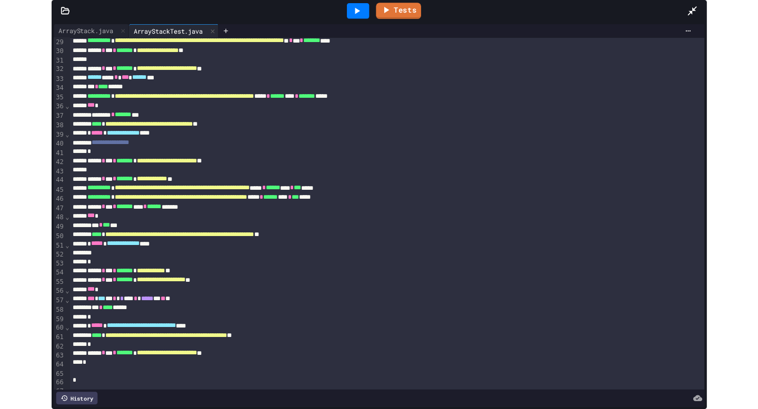
scroll to position [299, 0]
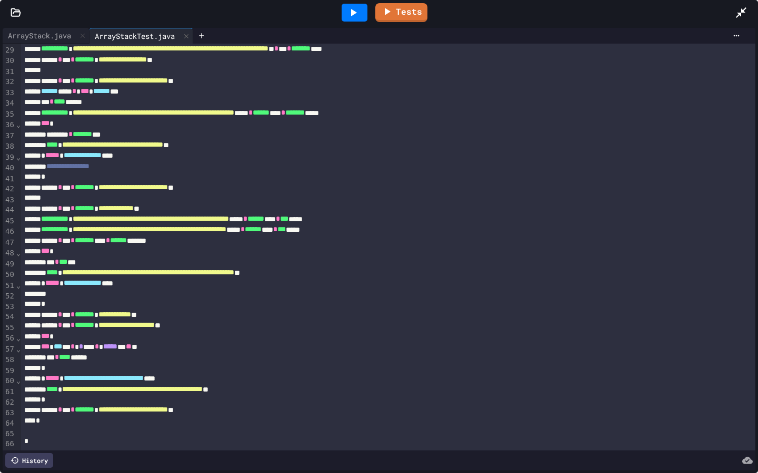
click at [737, 17] on icon at bounding box center [740, 12] width 13 height 13
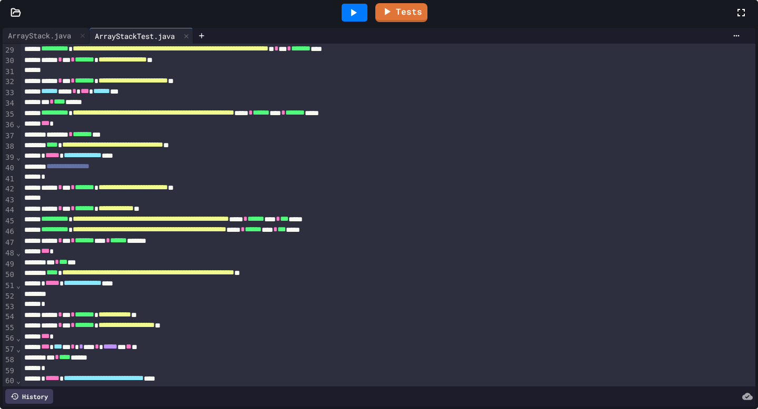
scroll to position [310, 0]
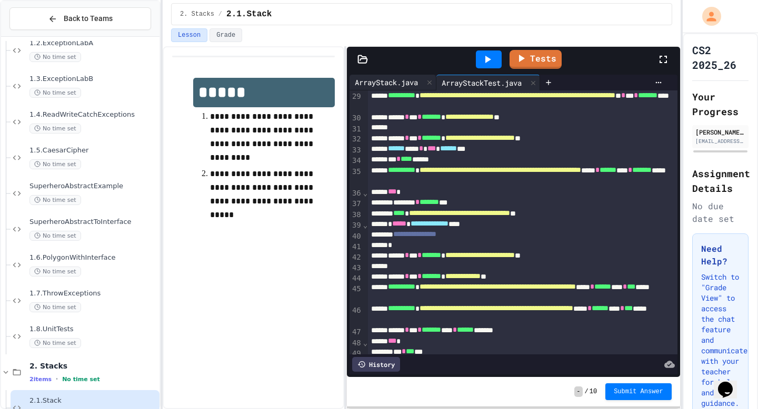
click at [396, 84] on div "ArrayStack.java" at bounding box center [386, 82] width 74 height 11
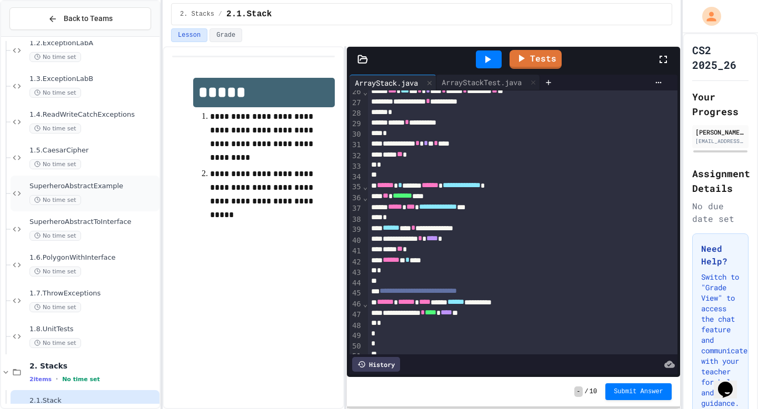
scroll to position [222, 0]
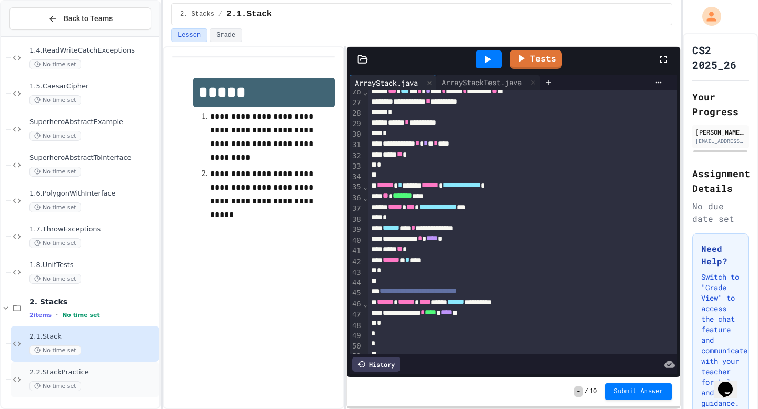
click at [89, 367] on div "2.2.StackPractice No time set" at bounding box center [85, 380] width 149 height 36
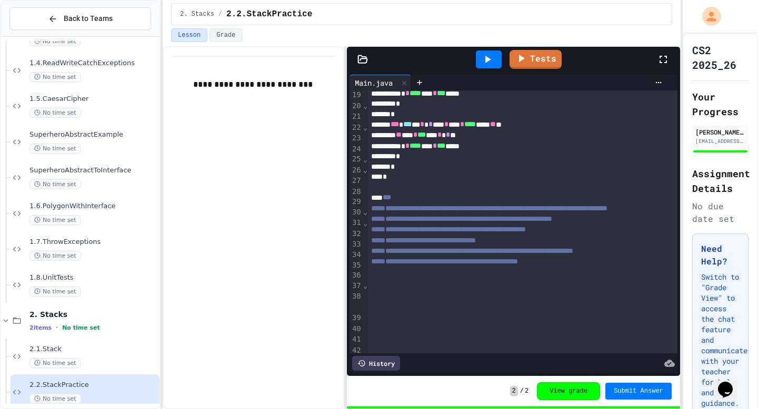
scroll to position [275, 0]
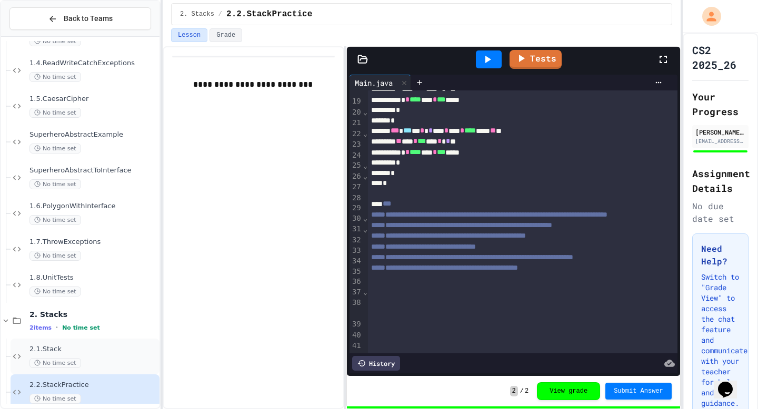
click at [108, 364] on div "No time set" at bounding box center [93, 363] width 128 height 10
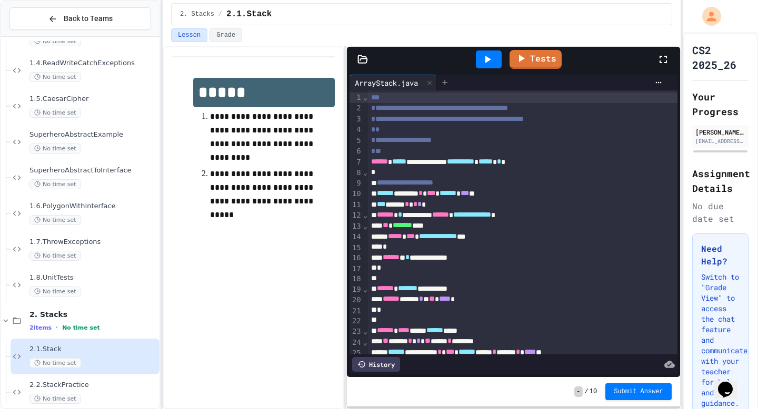
click at [448, 82] on icon at bounding box center [444, 82] width 8 height 8
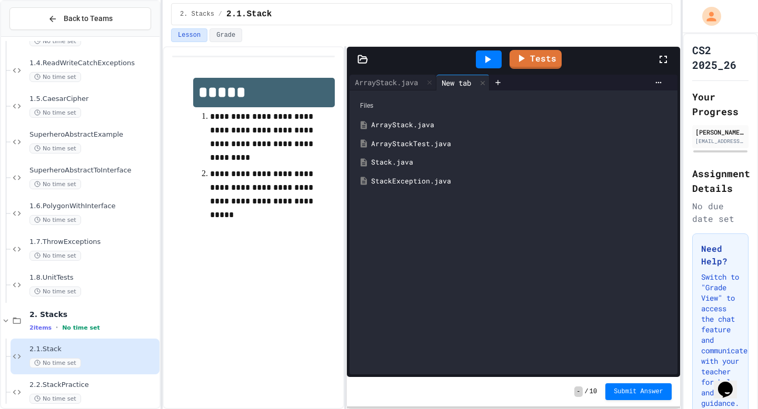
click at [403, 168] on div "Stack.java" at bounding box center [513, 162] width 317 height 19
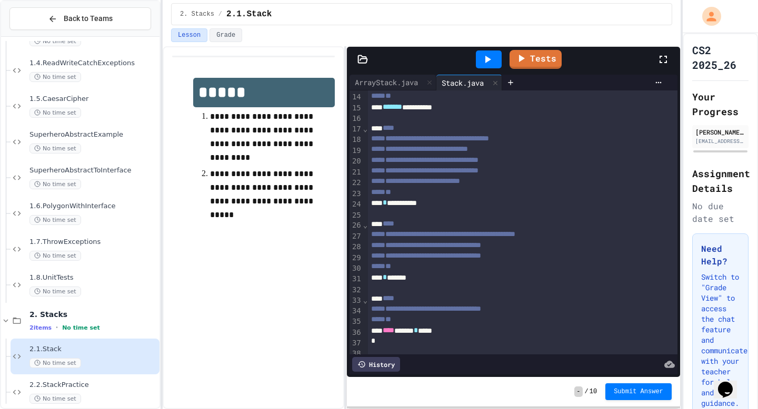
scroll to position [157, 0]
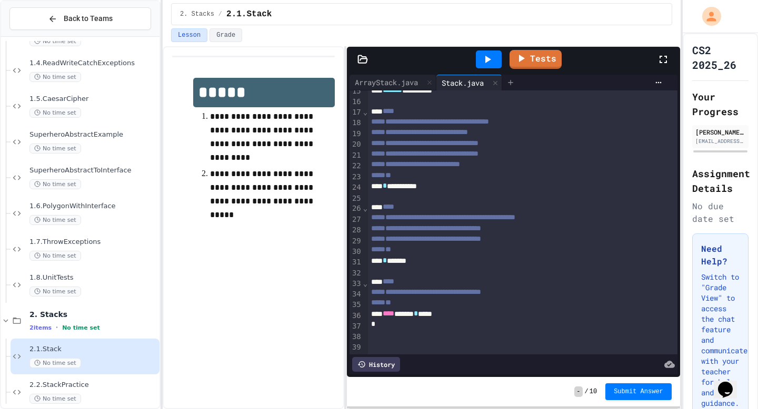
click at [511, 81] on icon at bounding box center [510, 82] width 8 height 8
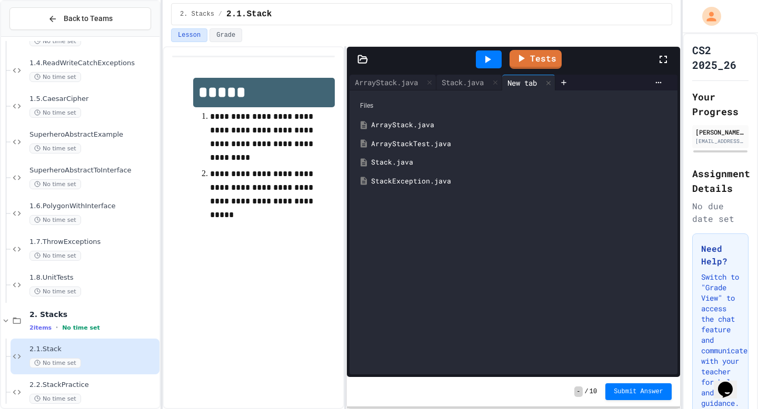
click at [402, 126] on div "ArrayStack.java" at bounding box center [521, 125] width 300 height 11
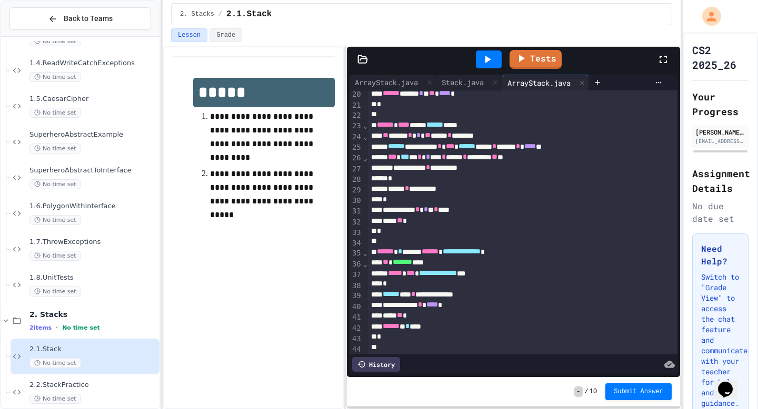
scroll to position [207, 0]
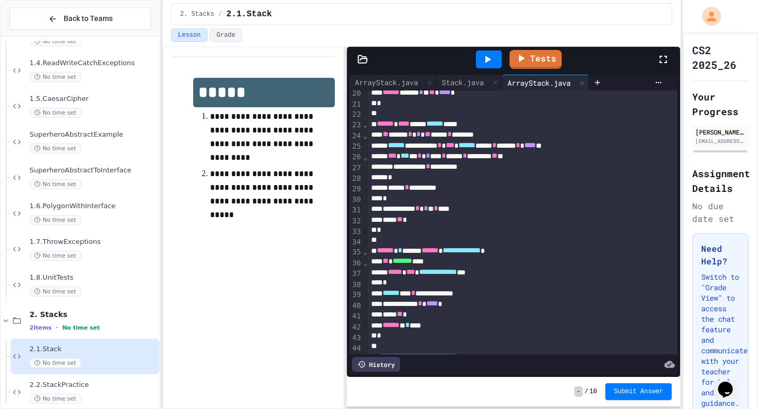
click at [536, 148] on span "****" at bounding box center [530, 145] width 12 height 7
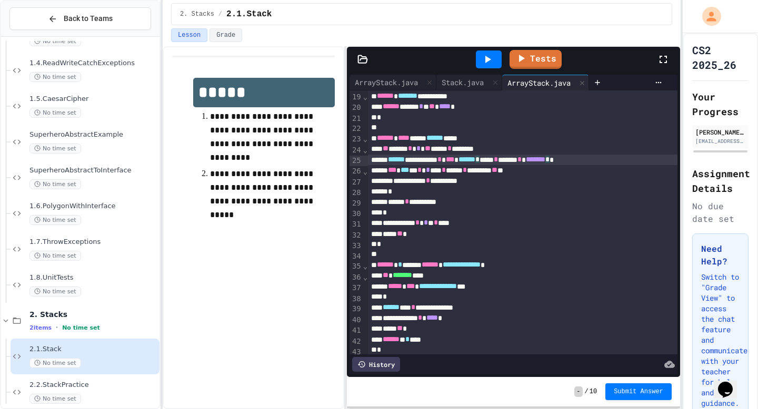
scroll to position [302, 0]
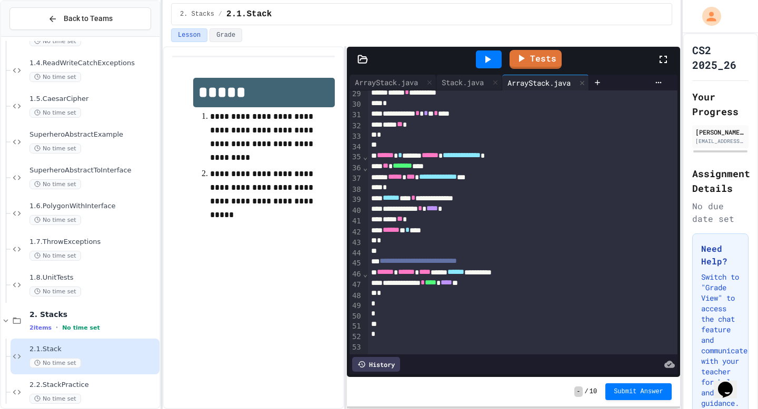
click at [583, 202] on div "**********" at bounding box center [522, 198] width 309 height 11
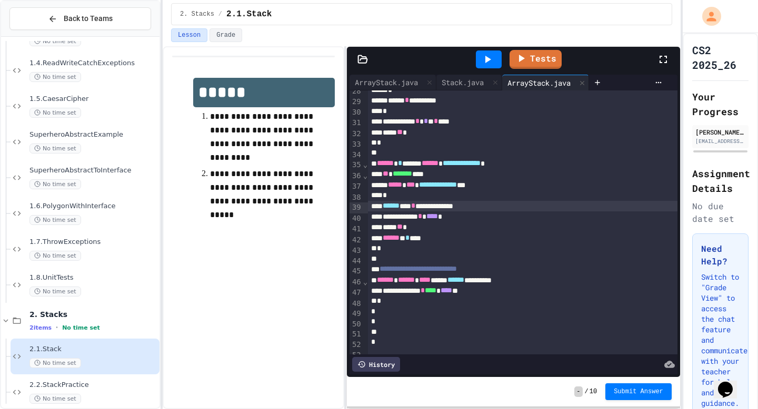
scroll to position [292, 0]
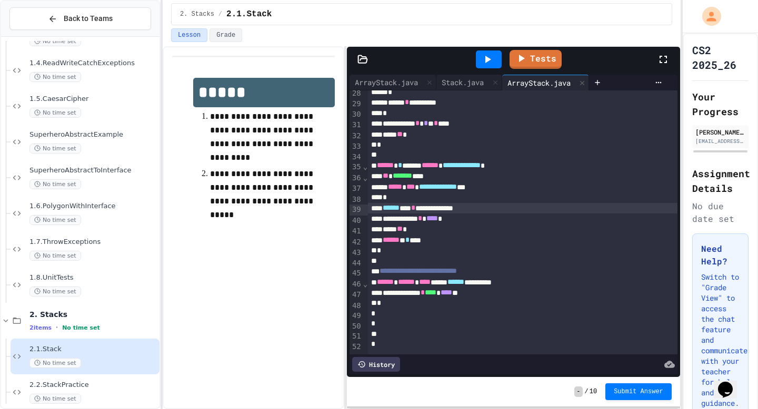
click at [426, 253] on div "*" at bounding box center [522, 251] width 309 height 11
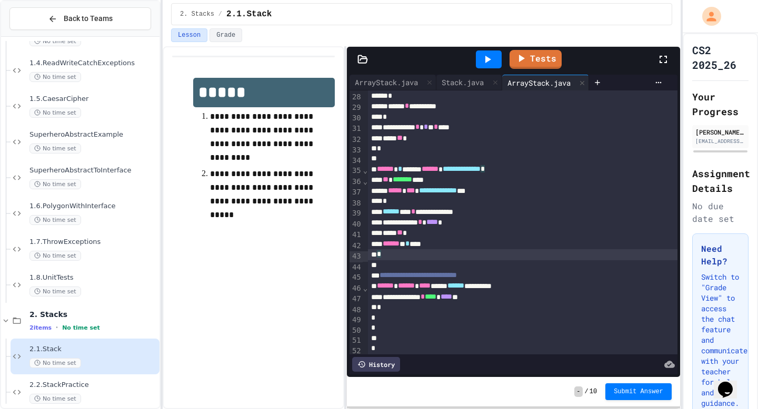
scroll to position [289, 0]
click at [133, 388] on span "2.2.StackPractice" at bounding box center [93, 385] width 128 height 9
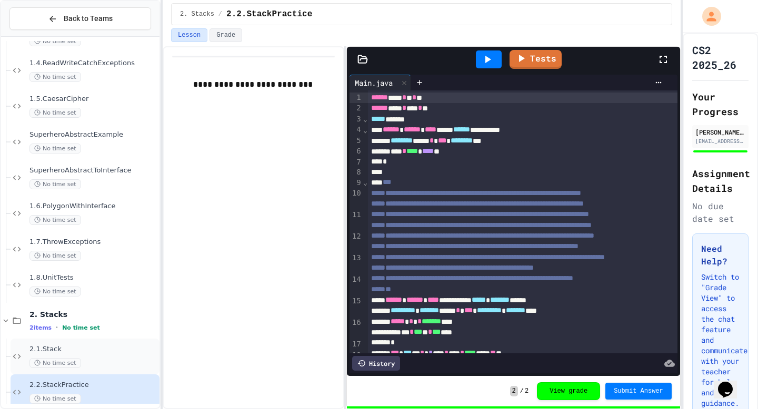
click at [107, 365] on div "No time set" at bounding box center [93, 363] width 128 height 10
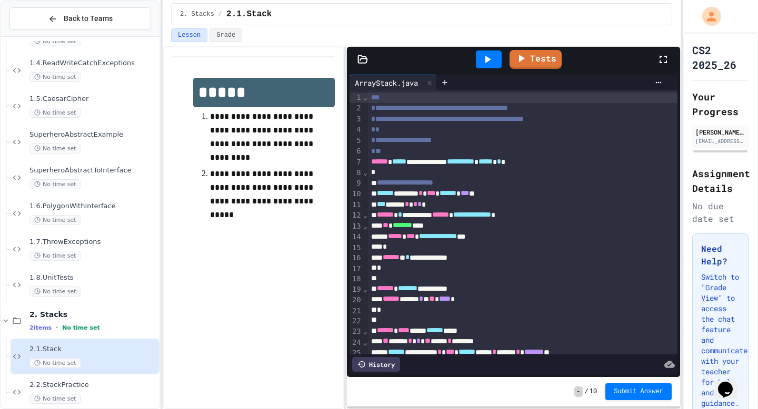
click at [661, 58] on icon at bounding box center [663, 59] width 13 height 13
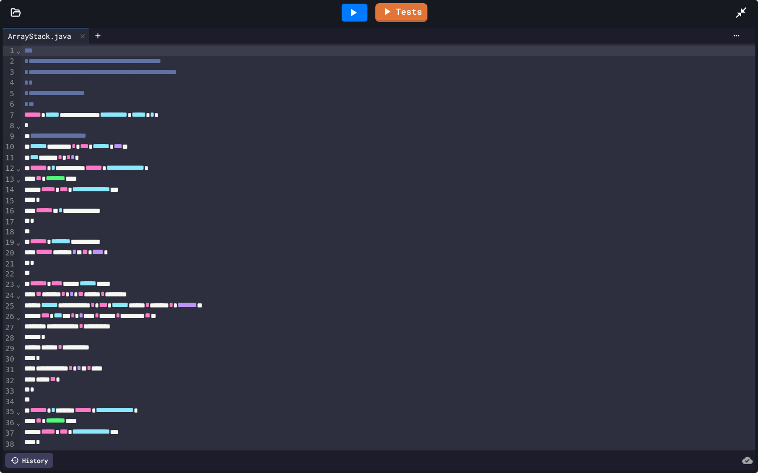
click at [743, 15] on icon at bounding box center [740, 12] width 13 height 13
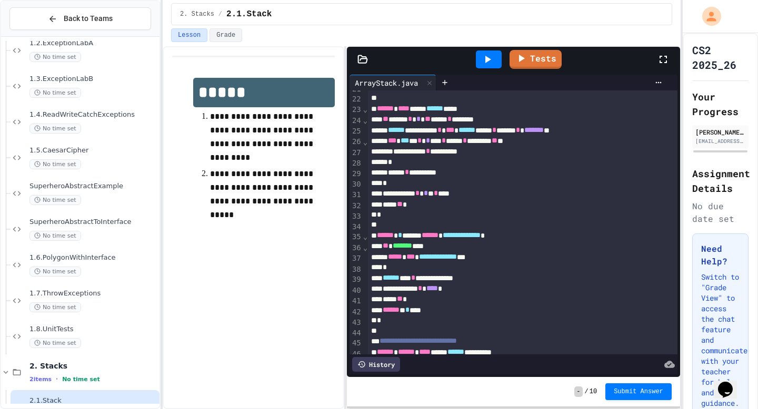
scroll to position [220, 0]
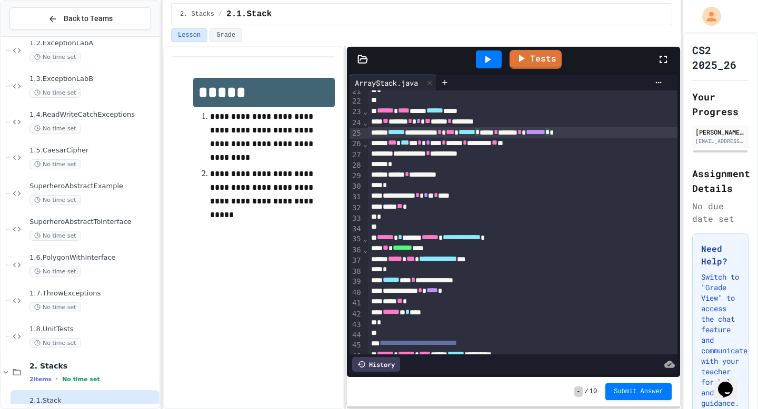
click at [636, 133] on div "**********" at bounding box center [522, 132] width 309 height 11
click at [449, 84] on icon at bounding box center [444, 82] width 8 height 8
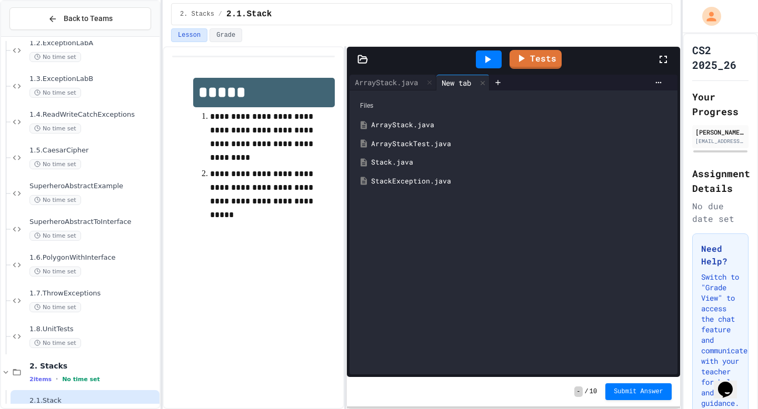
click at [419, 124] on div "ArrayStack.java" at bounding box center [521, 125] width 300 height 11
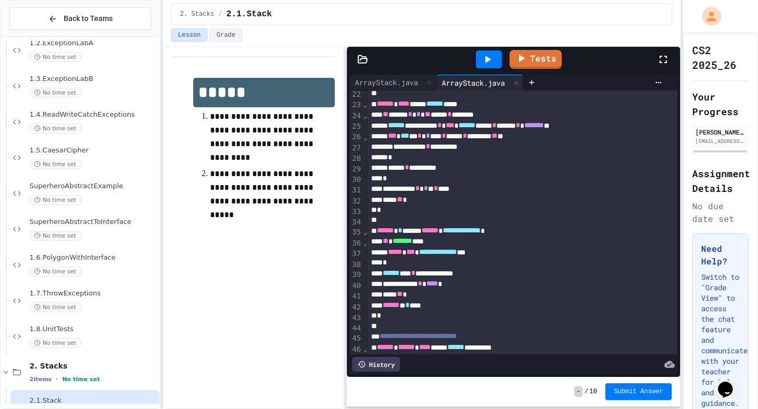
scroll to position [177, 0]
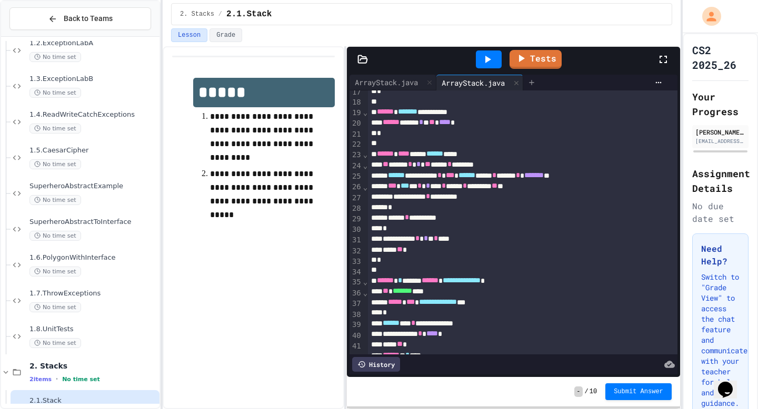
click at [540, 87] on div at bounding box center [531, 83] width 17 height 16
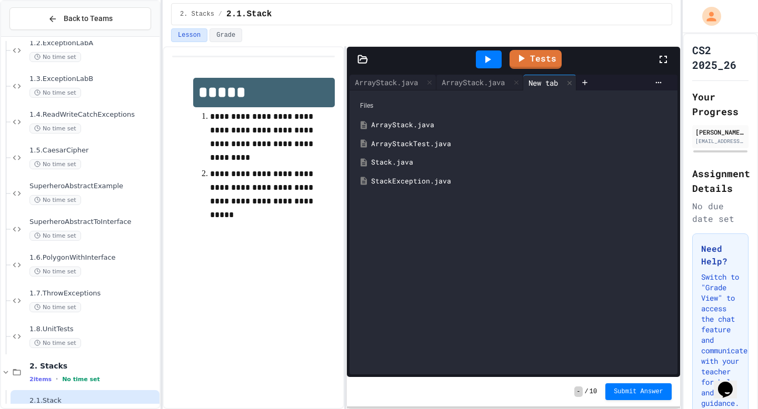
click at [413, 186] on div "StackException.java" at bounding box center [521, 181] width 300 height 11
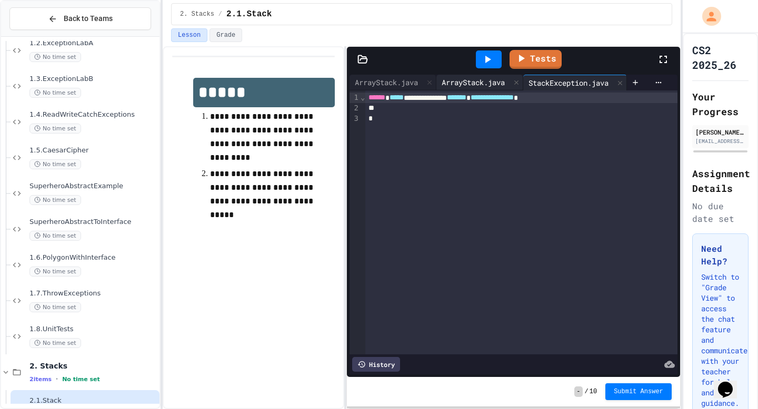
click at [469, 83] on div "ArrayStack.java" at bounding box center [473, 82] width 74 height 11
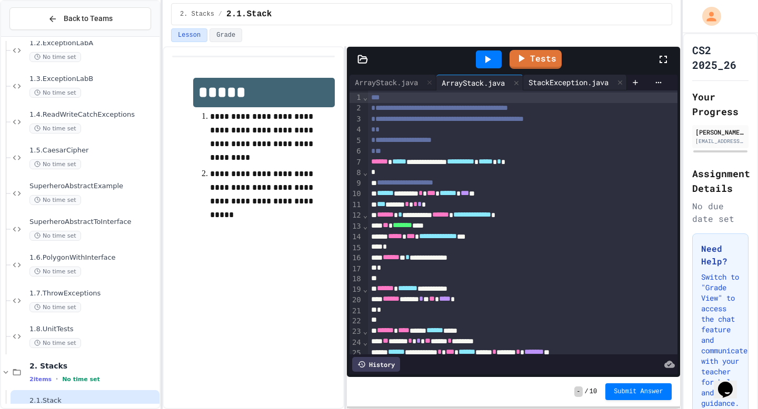
click at [544, 81] on div "StackException.java" at bounding box center [568, 82] width 90 height 11
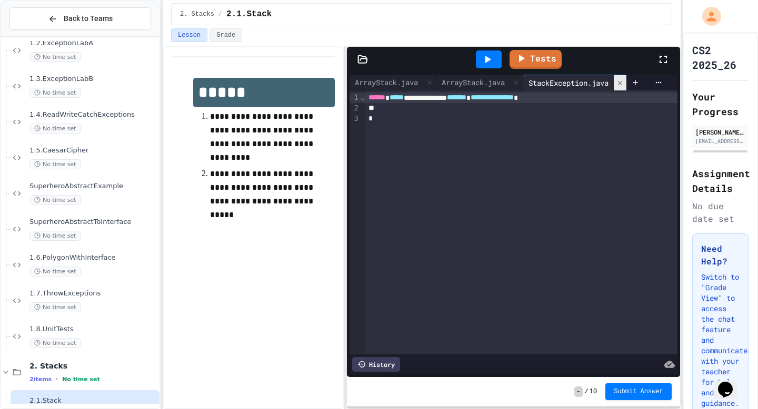
click at [623, 83] on icon at bounding box center [619, 82] width 7 height 7
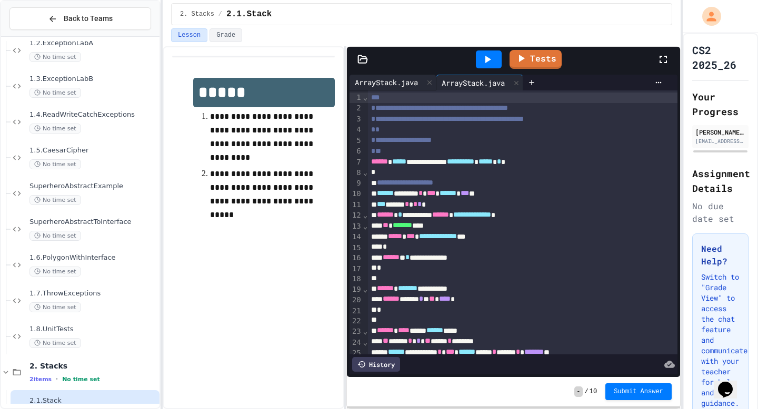
click at [396, 84] on div "ArrayStack.java" at bounding box center [386, 82] width 74 height 11
click at [520, 80] on icon at bounding box center [515, 82] width 7 height 7
click at [433, 81] on icon at bounding box center [429, 82] width 7 height 7
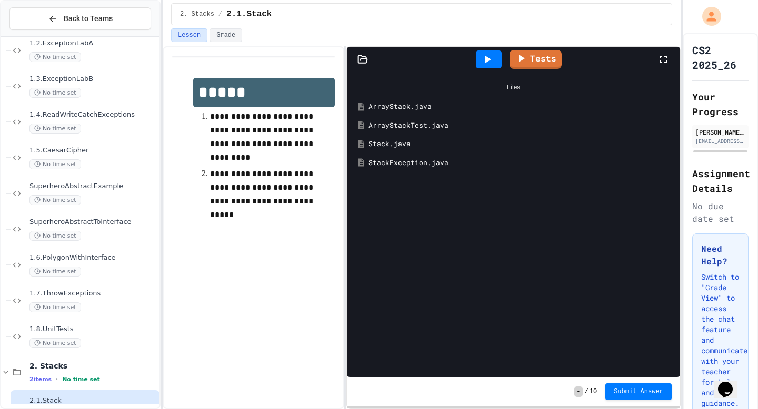
click at [406, 108] on div "ArrayStack.java" at bounding box center [520, 107] width 305 height 11
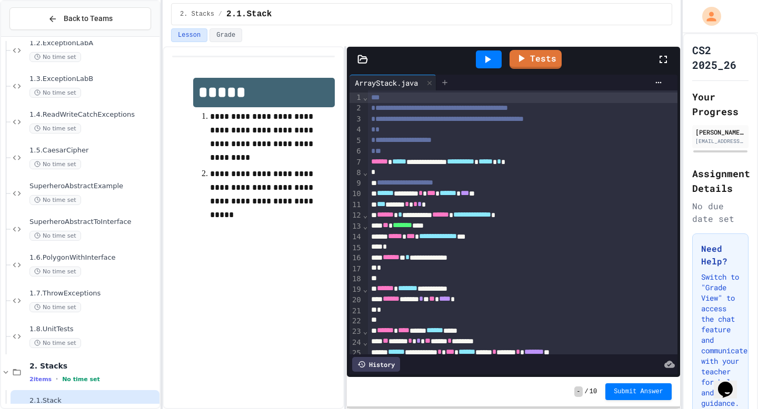
click at [443, 85] on icon at bounding box center [444, 82] width 8 height 8
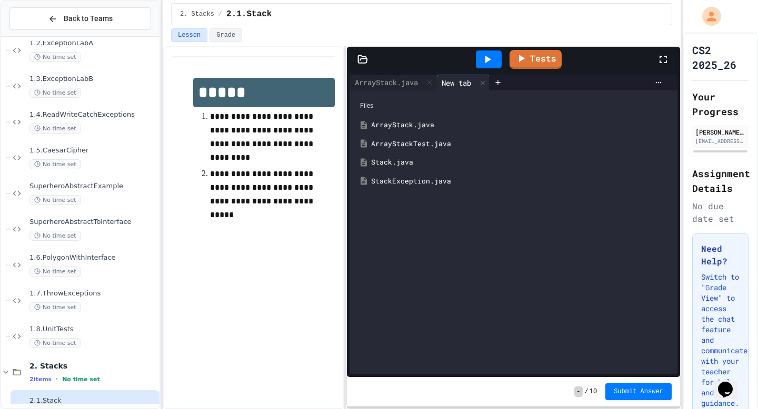
click at [425, 124] on div "ArrayStack.java" at bounding box center [521, 125] width 300 height 11
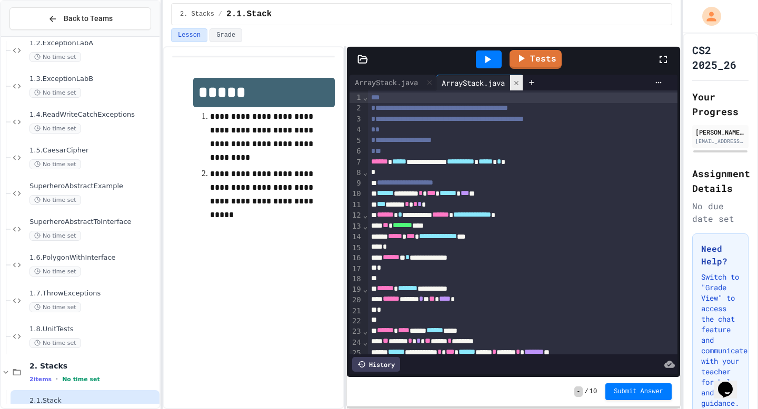
click at [522, 78] on div at bounding box center [516, 82] width 13 height 15
click at [453, 78] on div at bounding box center [444, 83] width 17 height 16
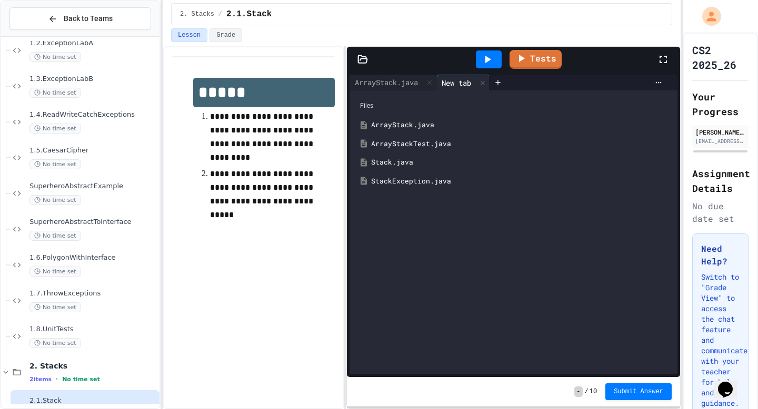
click at [425, 146] on div "ArrayStackTest.java" at bounding box center [521, 144] width 300 height 11
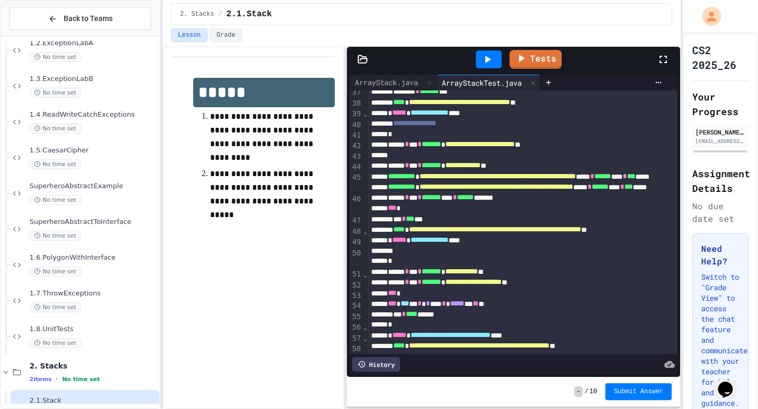
scroll to position [518, 0]
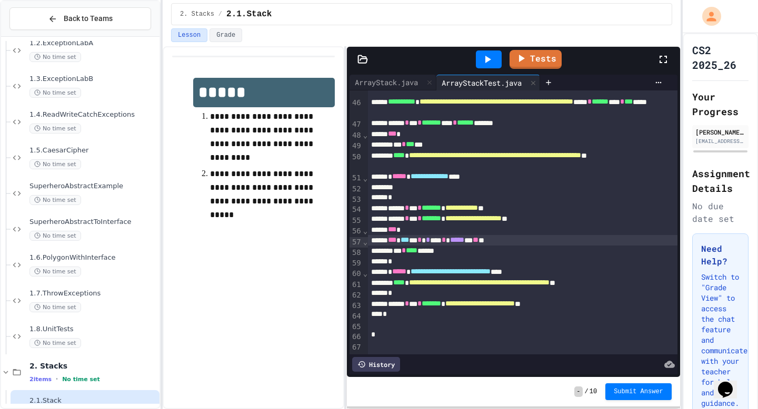
click at [504, 245] on div "*** * *** * * * *** * ***** *** ** **" at bounding box center [522, 240] width 309 height 11
click at [490, 47] on div at bounding box center [488, 59] width 36 height 28
click at [488, 54] on icon at bounding box center [487, 59] width 13 height 13
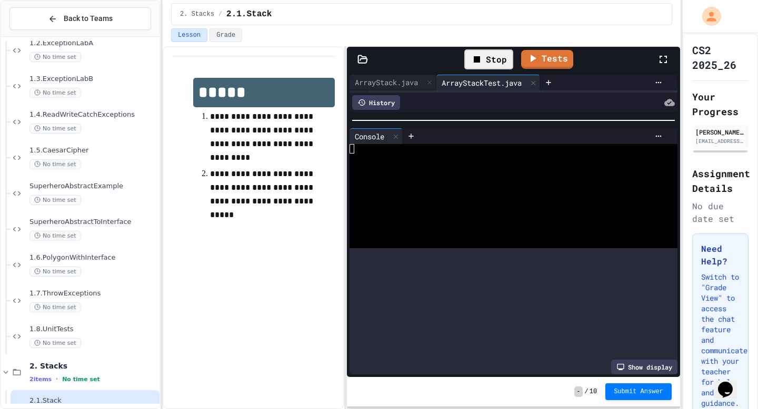
click at [511, 119] on div at bounding box center [513, 120] width 333 height 11
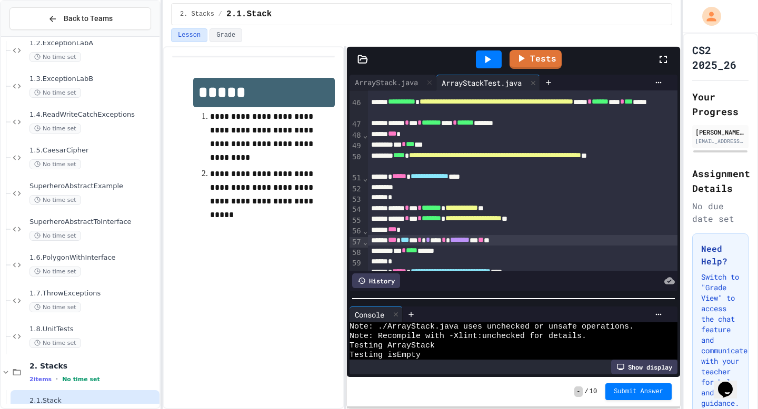
click at [507, 304] on div "**********" at bounding box center [513, 224] width 333 height 305
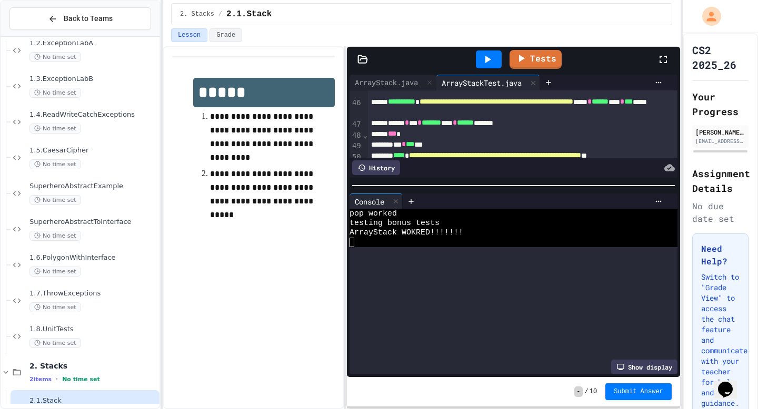
click at [474, 180] on div at bounding box center [513, 185] width 333 height 11
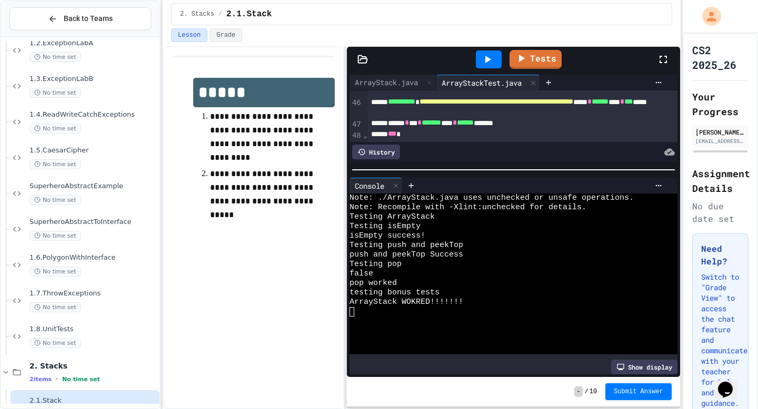
scroll to position [0, 0]
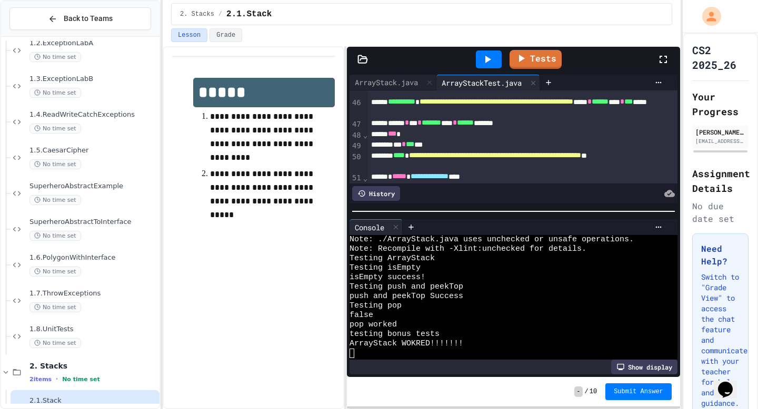
click at [467, 293] on div "**********" at bounding box center [513, 224] width 333 height 305
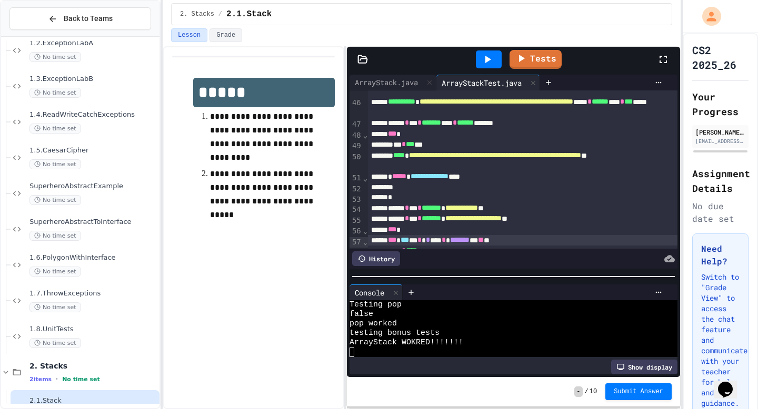
scroll to position [572, 0]
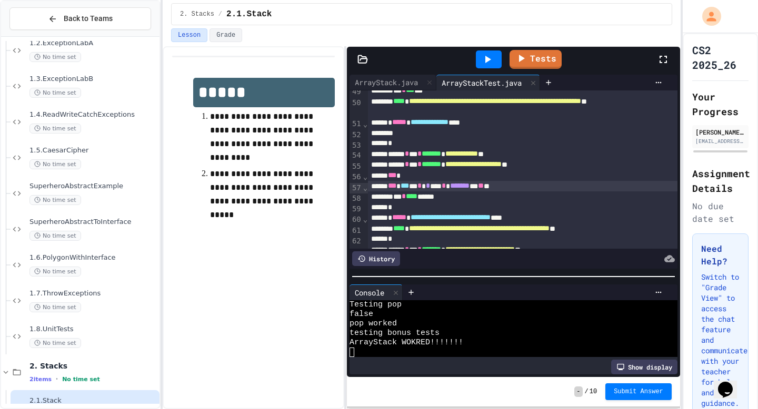
click at [469, 189] on span "*******" at bounding box center [459, 185] width 19 height 7
click at [397, 78] on div "ArrayStack.java" at bounding box center [386, 82] width 74 height 11
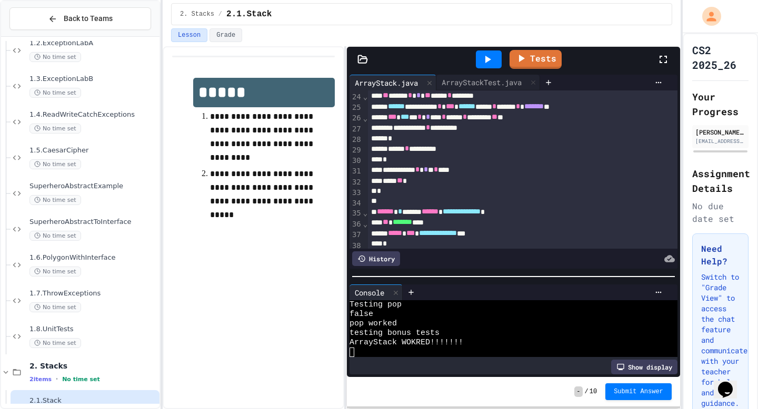
scroll to position [206, 0]
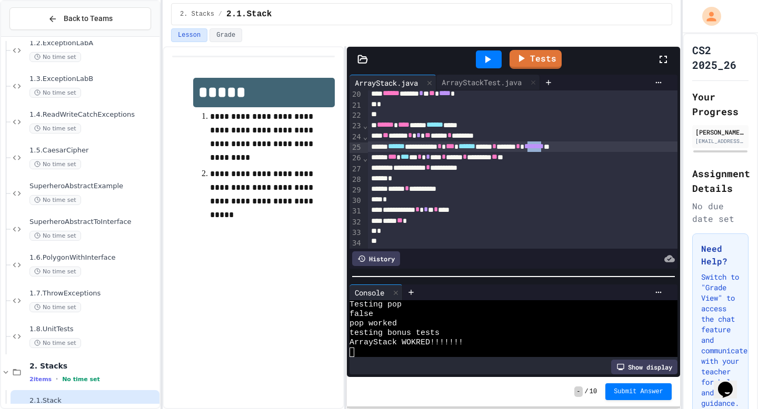
drag, startPoint x: 608, startPoint y: 147, endPoint x: 638, endPoint y: 148, distance: 30.0
click at [638, 148] on div "**********" at bounding box center [522, 147] width 309 height 11
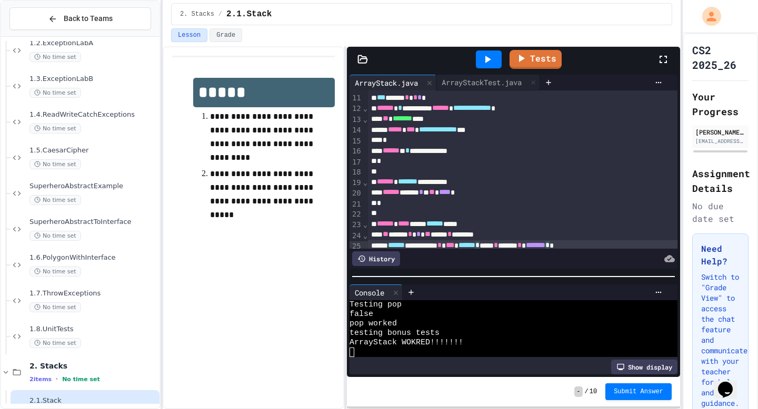
scroll to position [213, 0]
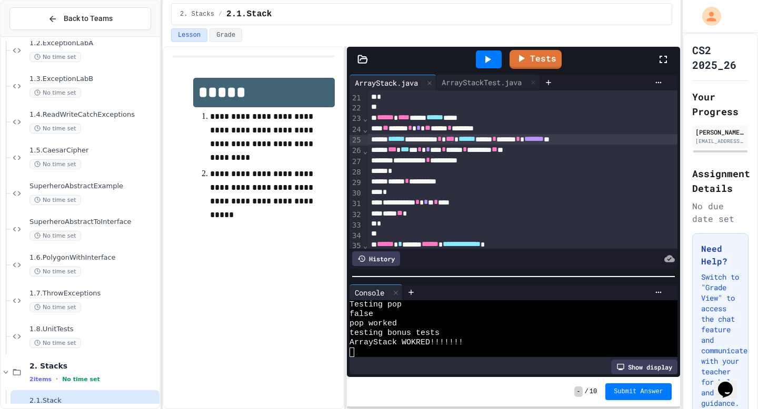
click at [543, 142] on span "*******" at bounding box center [533, 138] width 19 height 7
click at [606, 142] on div "**********" at bounding box center [522, 139] width 309 height 11
click at [488, 64] on icon at bounding box center [487, 59] width 13 height 13
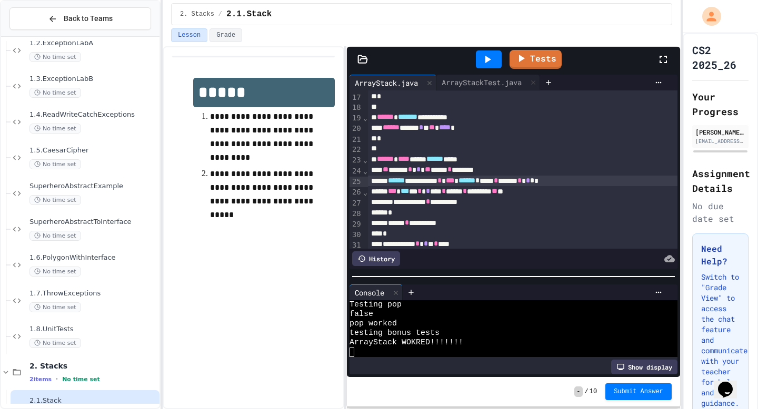
scroll to position [195, 0]
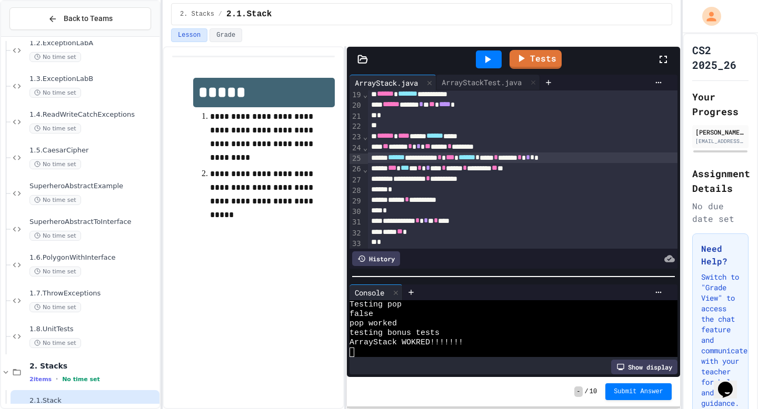
click at [488, 59] on icon at bounding box center [488, 59] width 6 height 7
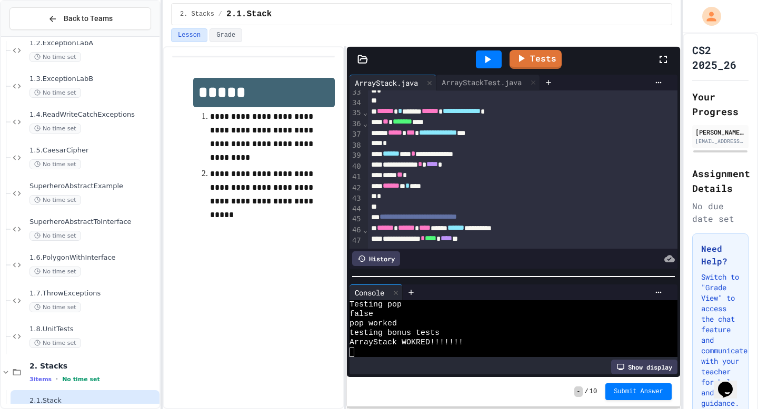
scroll to position [408, 0]
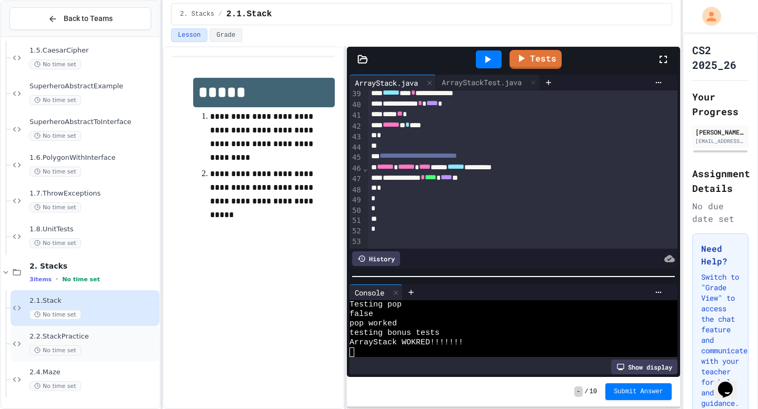
click at [88, 349] on div "No time set" at bounding box center [93, 351] width 128 height 10
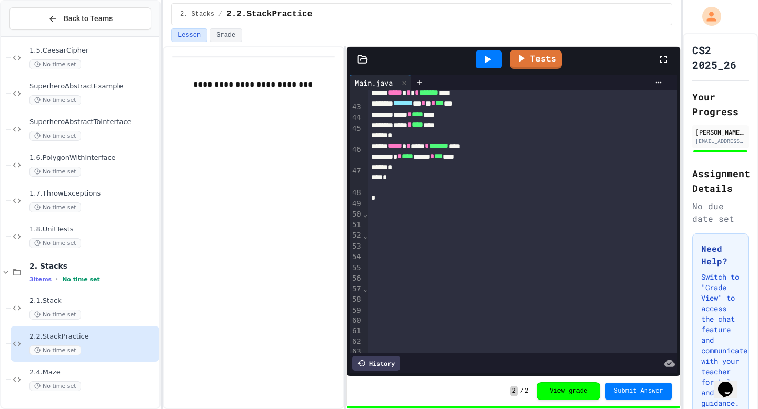
scroll to position [552, 0]
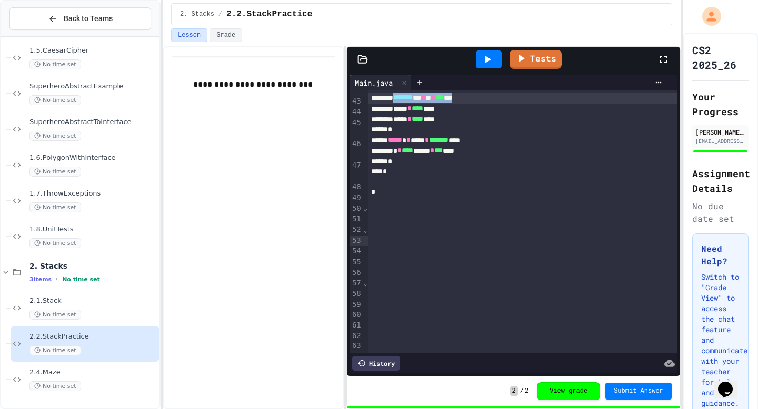
drag, startPoint x: 500, startPoint y: 243, endPoint x: 407, endPoint y: 240, distance: 93.1
click at [407, 103] on div "******* * * * * *** ***" at bounding box center [522, 98] width 309 height 11
click at [459, 114] on div "***** * **** * * * *" at bounding box center [522, 109] width 309 height 11
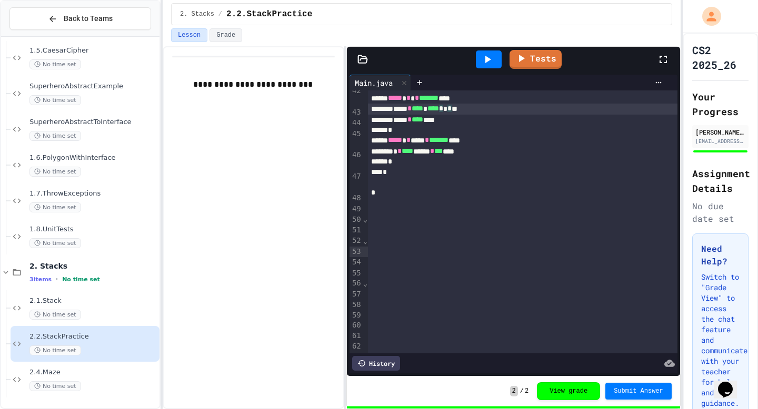
click at [461, 125] on div "***** * **** ****" at bounding box center [522, 120] width 309 height 11
click at [439, 112] on span "****" at bounding box center [433, 108] width 12 height 7
click at [488, 62] on icon at bounding box center [487, 59] width 13 height 13
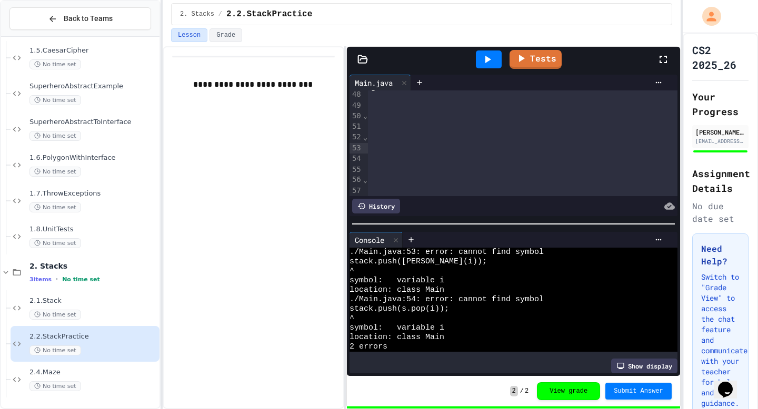
scroll to position [644, 0]
click at [489, 11] on div "***** * **** ** * **** * * * **" at bounding box center [522, 6] width 309 height 11
click at [490, 57] on icon at bounding box center [487, 59] width 13 height 13
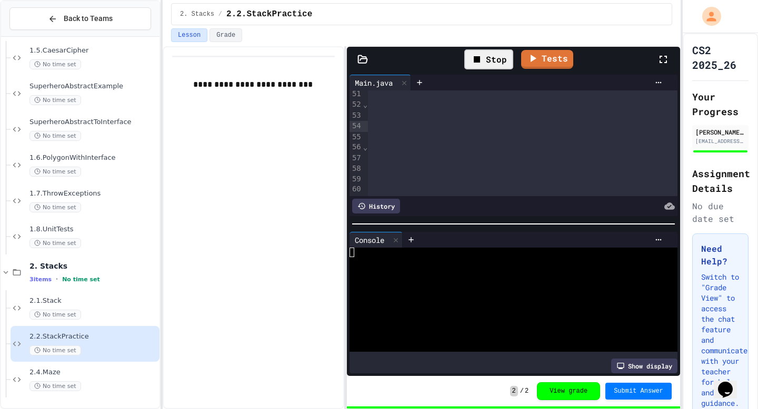
scroll to position [698, 0]
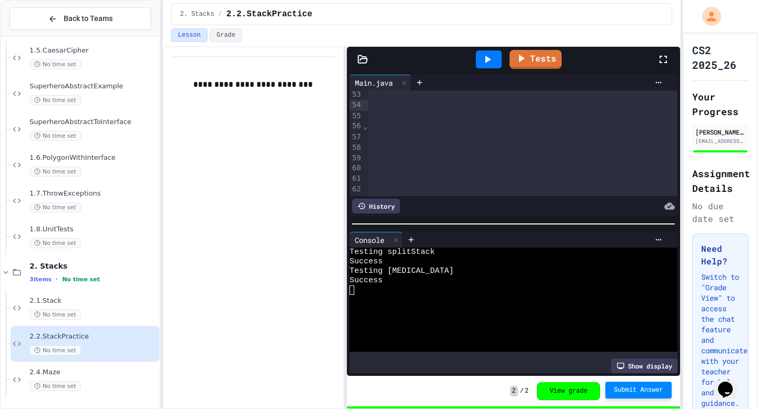
click at [638, 390] on span "Submit Answer" at bounding box center [637, 390] width 49 height 8
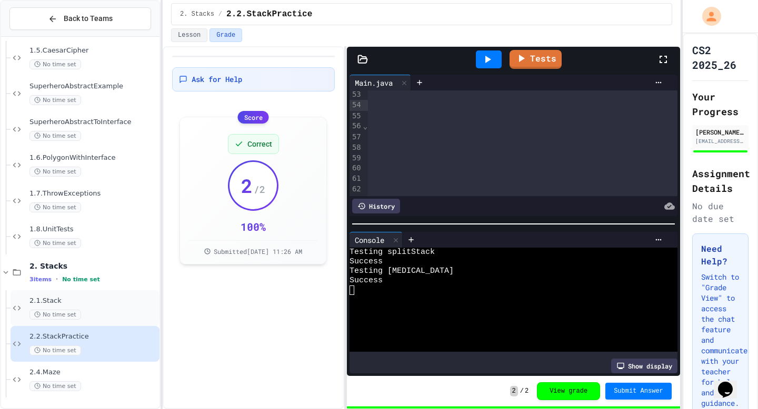
click at [106, 304] on span "2.1.Stack" at bounding box center [93, 301] width 128 height 9
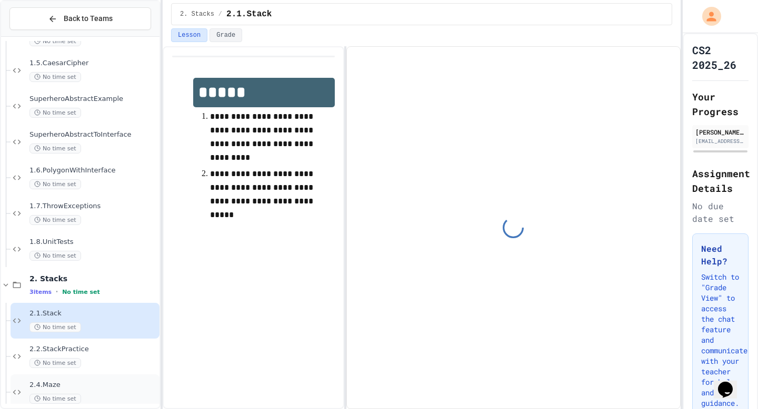
click at [82, 396] on div "No time set" at bounding box center [93, 399] width 128 height 10
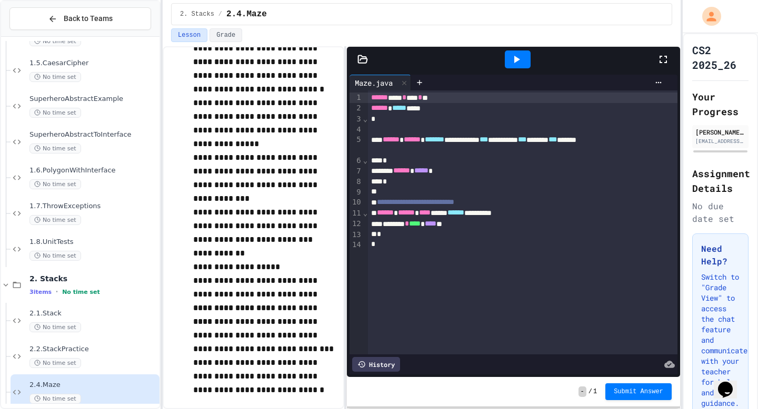
scroll to position [120, 0]
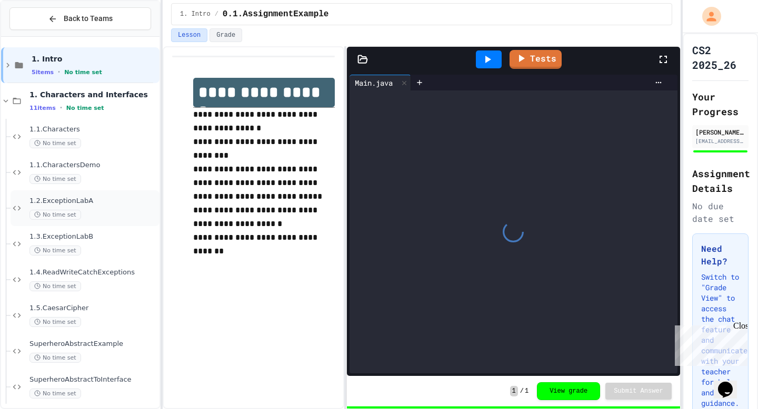
scroll to position [222, 0]
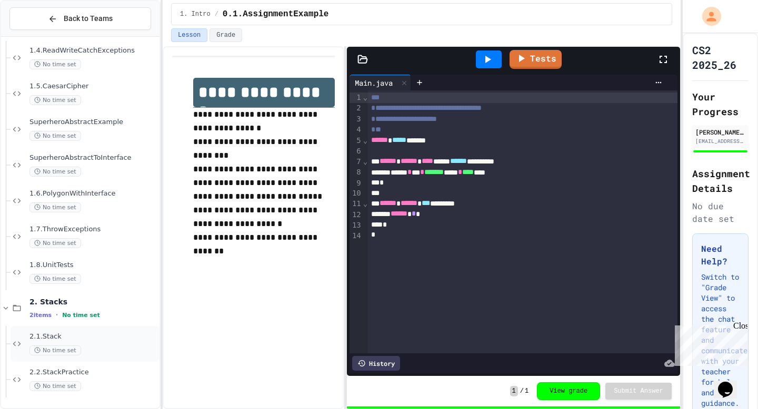
click at [60, 329] on div "2.1.Stack No time set" at bounding box center [85, 344] width 149 height 36
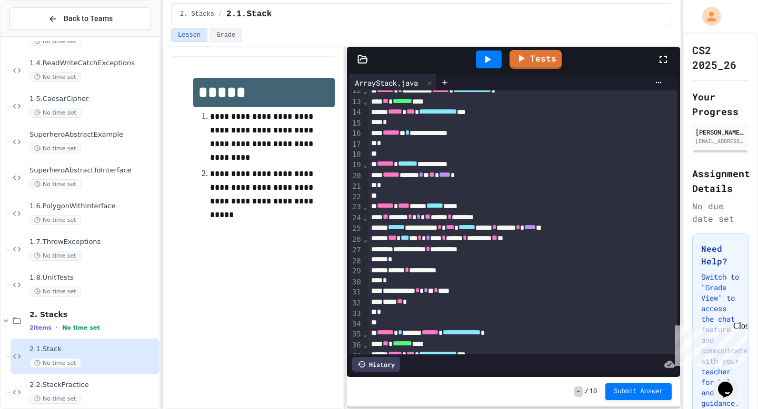
scroll to position [117, 0]
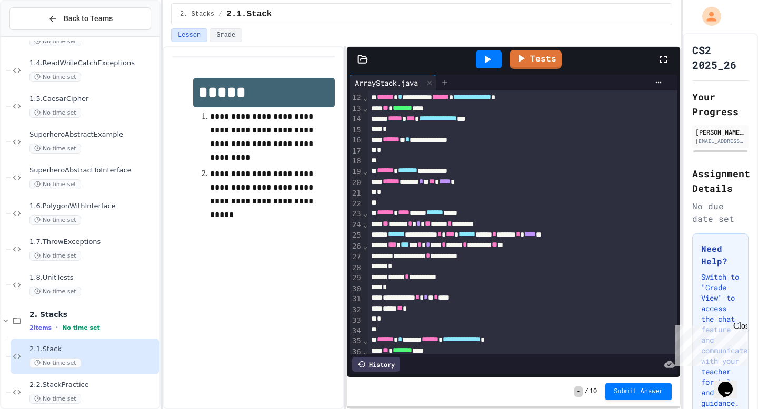
click at [449, 86] on div at bounding box center [444, 83] width 17 height 16
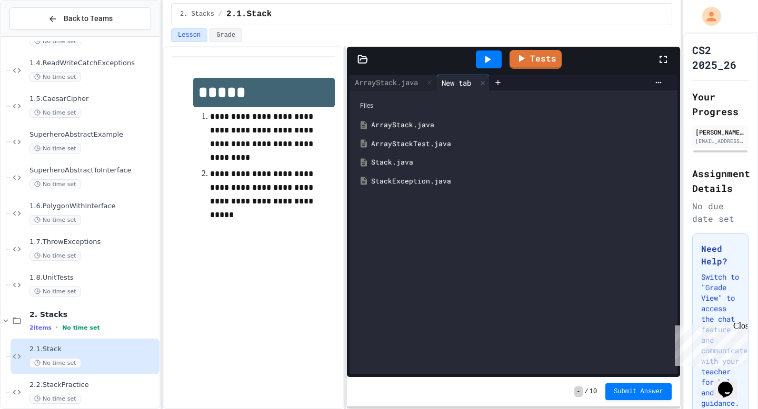
click at [403, 165] on div "Stack.java" at bounding box center [521, 162] width 300 height 11
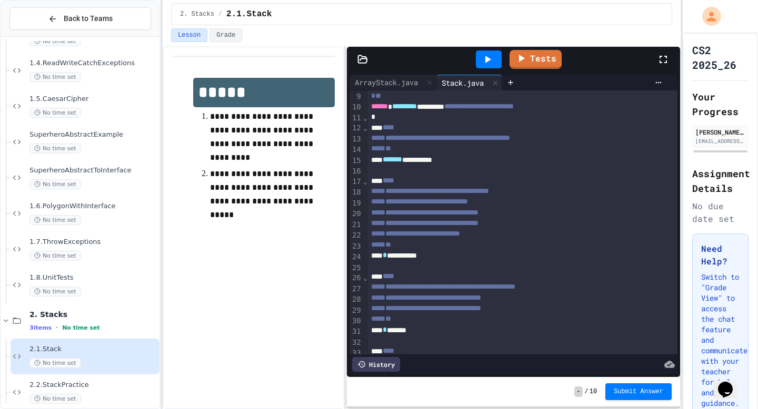
scroll to position [0, 0]
